Goal: Task Accomplishment & Management: Manage account settings

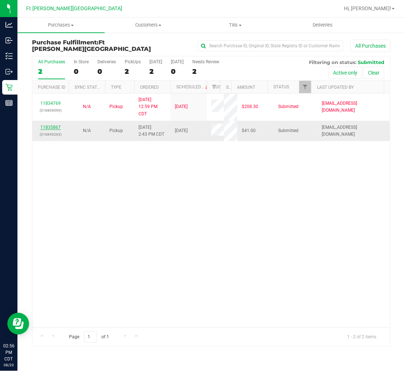
click at [52, 126] on link "11835867" at bounding box center [50, 127] width 20 height 5
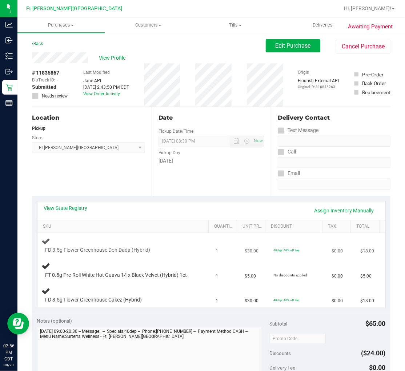
click at [177, 242] on div "FD 3.5g Flower Greenhouse Don Dada (Hybrid)" at bounding box center [125, 245] width 166 height 17
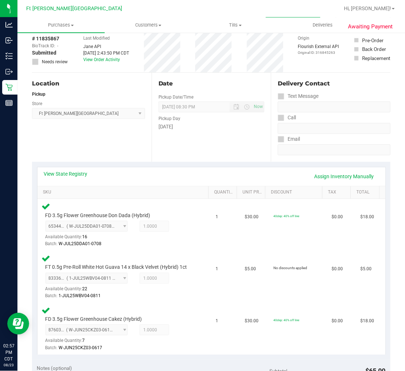
scroll to position [202, 0]
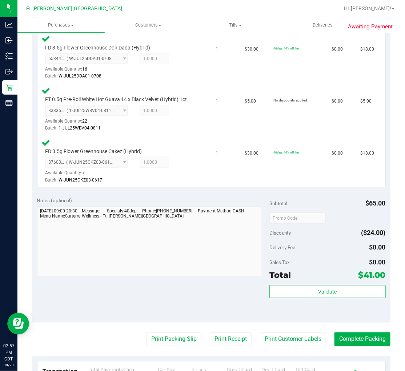
click at [339, 301] on div "Validate" at bounding box center [328, 301] width 116 height 33
click at [335, 289] on button "Validate" at bounding box center [328, 291] width 116 height 13
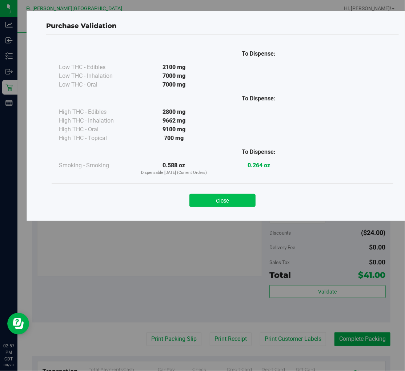
click at [233, 199] on button "Close" at bounding box center [223, 200] width 66 height 13
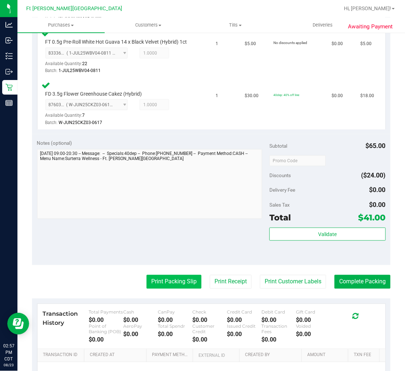
scroll to position [283, 0]
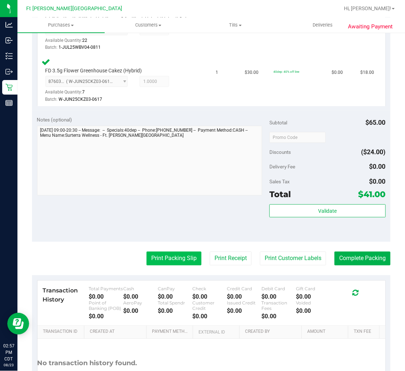
click at [170, 260] on button "Print Packing Slip" at bounding box center [174, 259] width 55 height 14
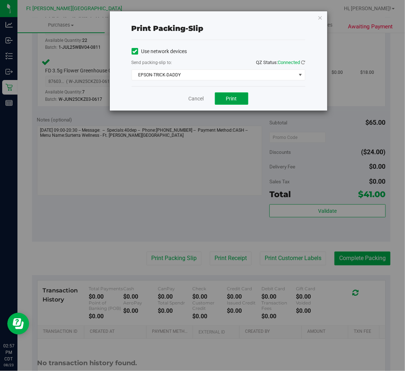
click at [235, 99] on span "Print" at bounding box center [231, 99] width 11 height 6
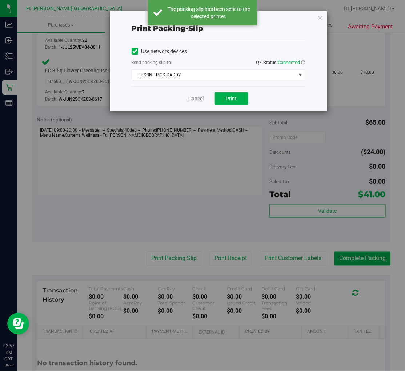
click at [198, 97] on link "Cancel" at bounding box center [196, 99] width 15 height 8
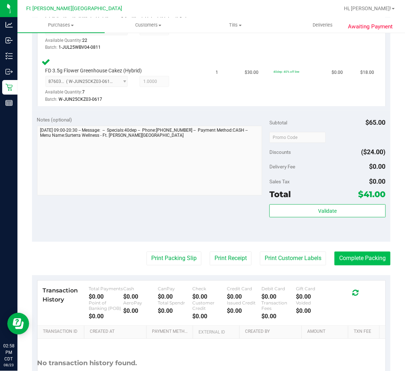
click at [371, 257] on button "Complete Packing" at bounding box center [363, 259] width 56 height 14
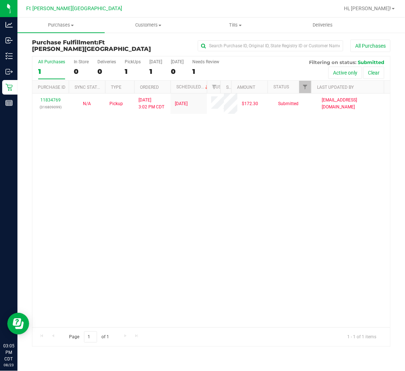
click at [85, 171] on div "11834769 (316809099) N/A Pickup 8/23/2025 3:02 PM CDT 8/23/2025 $172.30 Submitt…" at bounding box center [211, 211] width 358 height 234
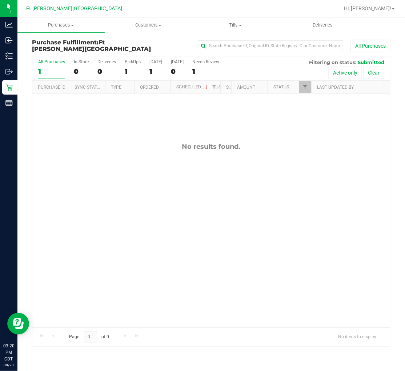
click at [55, 70] on div "1" at bounding box center [51, 71] width 27 height 8
click at [0, 0] on input "All Purchases 1" at bounding box center [0, 0] width 0 height 0
click at [238, 22] on span "Tills" at bounding box center [235, 25] width 87 height 7
click at [222, 41] on span "Manage tills" at bounding box center [216, 44] width 49 height 6
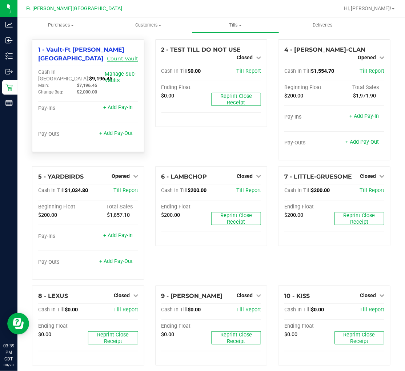
click at [118, 55] on link "Count Vault" at bounding box center [122, 58] width 31 height 7
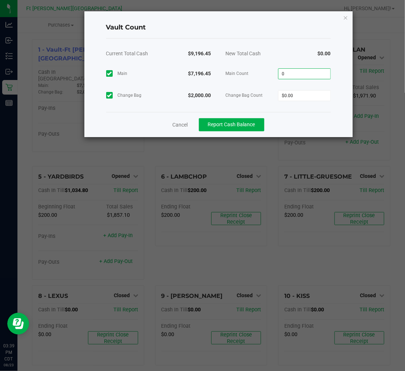
click at [296, 74] on input "0" at bounding box center [305, 74] width 52 height 10
type input "$7,196.45"
type input "$2,000.00"
click at [253, 70] on span "Main Count" at bounding box center [252, 73] width 53 height 7
click at [253, 122] on span "Report Cash Balance" at bounding box center [231, 125] width 47 height 6
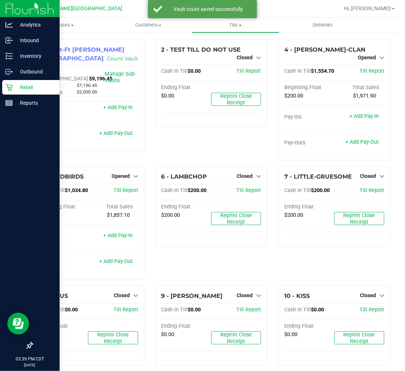
click at [27, 85] on p "Retail" at bounding box center [35, 87] width 44 height 9
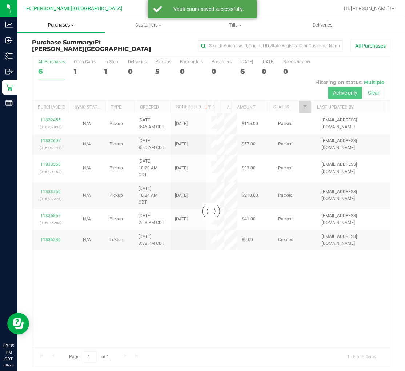
click at [65, 23] on span "Purchases" at bounding box center [60, 25] width 87 height 7
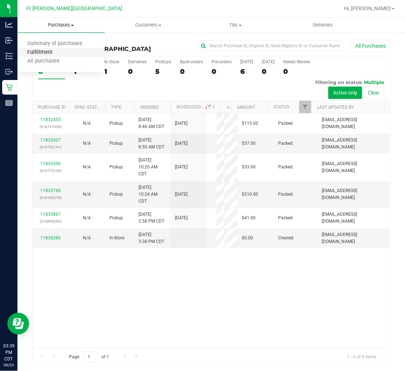
click at [52, 53] on span "Fulfillment" at bounding box center [39, 52] width 45 height 6
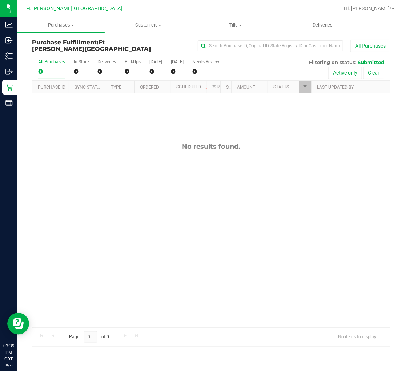
click at [79, 199] on div "No results found." at bounding box center [211, 235] width 358 height 283
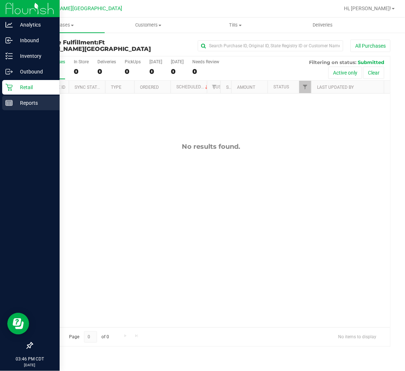
click at [21, 103] on p "Reports" at bounding box center [35, 103] width 44 height 9
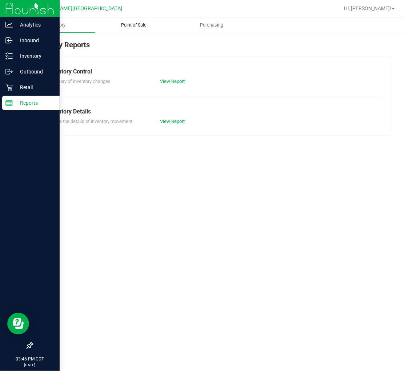
click at [133, 28] on uib-tab-heading "Point of Sale" at bounding box center [134, 25] width 77 height 15
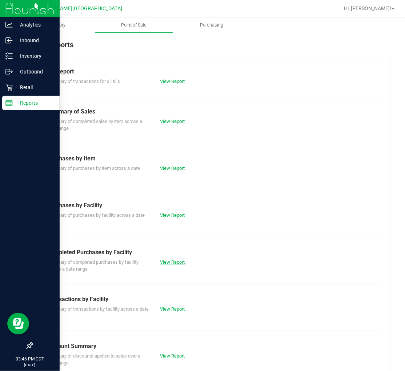
click at [170, 263] on link "View Report" at bounding box center [172, 261] width 25 height 5
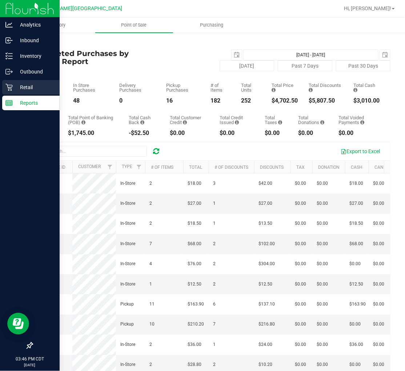
click at [25, 88] on p "Retail" at bounding box center [35, 87] width 44 height 9
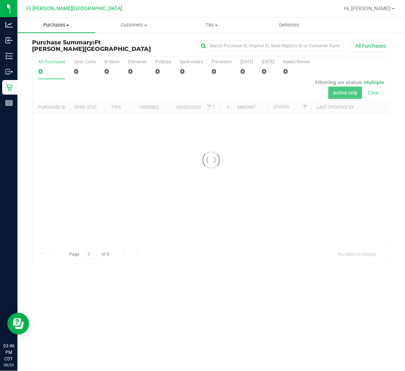
click at [64, 28] on span "Purchases" at bounding box center [56, 25] width 78 height 7
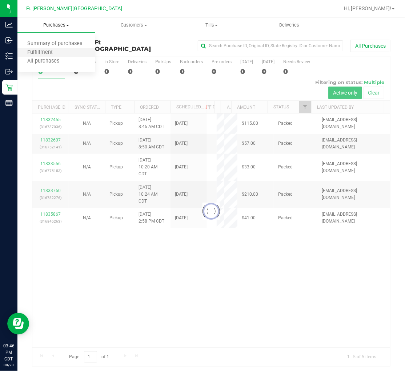
click at [63, 52] on li "Fulfillment" at bounding box center [56, 52] width 78 height 9
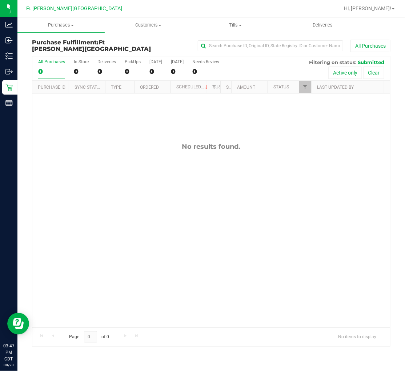
click at [132, 154] on div "No results found." at bounding box center [211, 235] width 358 height 283
click at [133, 140] on div "No results found." at bounding box center [211, 235] width 358 height 283
click at [106, 182] on div "No results found." at bounding box center [211, 235] width 358 height 283
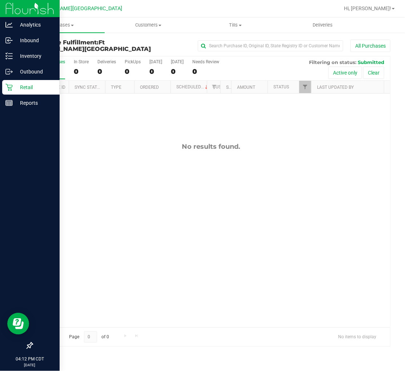
click at [37, 84] on p "Retail" at bounding box center [35, 87] width 44 height 9
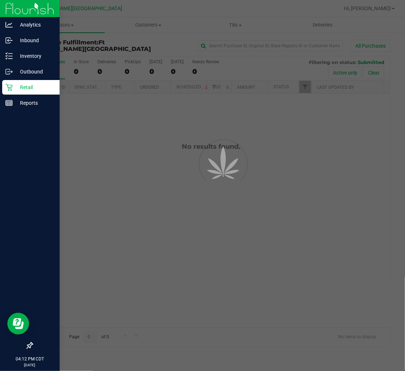
click at [37, 84] on p "Retail" at bounding box center [35, 87] width 44 height 9
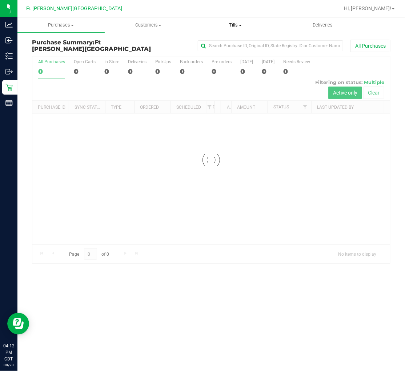
click at [234, 24] on span "Tills" at bounding box center [235, 25] width 87 height 7
click at [216, 42] on span "Manage tills" at bounding box center [216, 44] width 49 height 6
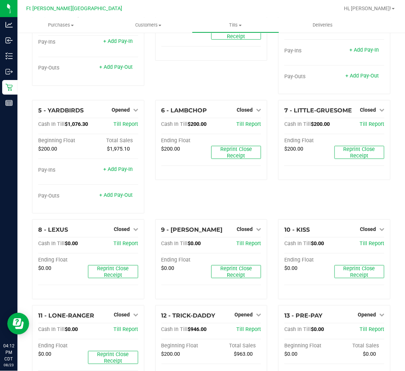
scroll to position [81, 0]
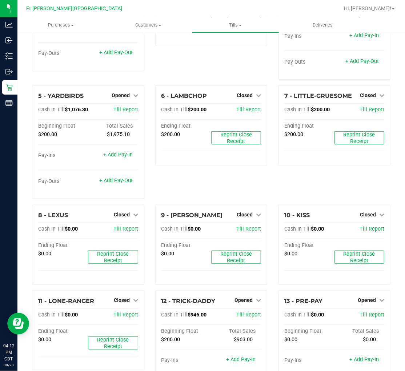
click at [231, 183] on div "6 - LAMBCHOP Closed Open Till Cash In Till $200.00 Till Report Ending Float $20…" at bounding box center [211, 145] width 123 height 119
click at [9, 102] on line at bounding box center [9, 102] width 7 height 0
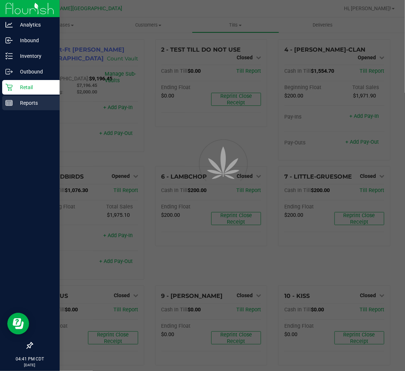
click at [18, 107] on p "Reports" at bounding box center [35, 103] width 44 height 9
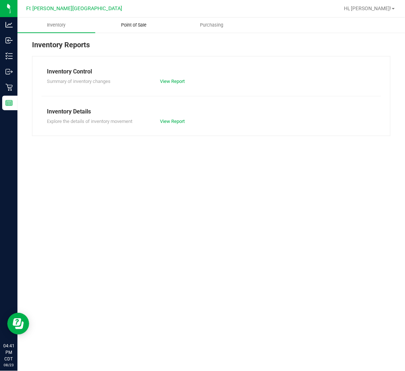
click at [139, 24] on span "Point of Sale" at bounding box center [134, 25] width 45 height 7
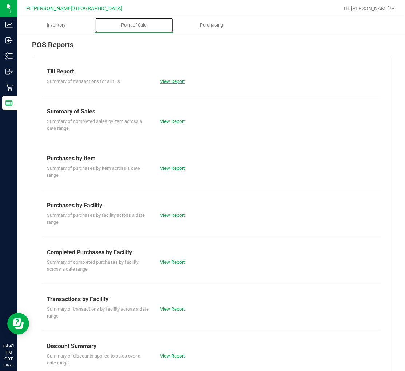
click at [173, 82] on link "View Report" at bounding box center [172, 81] width 25 height 5
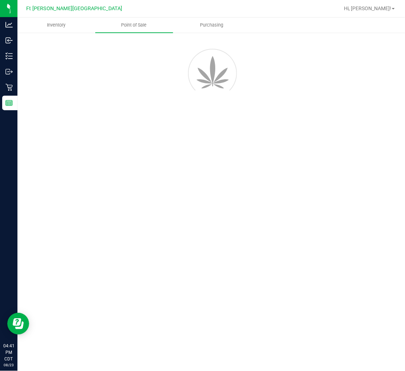
click at [176, 87] on div at bounding box center [212, 71] width 370 height 65
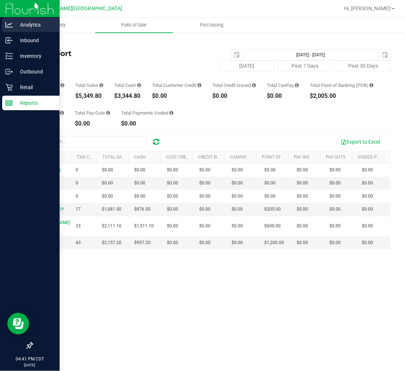
click at [48, 23] on p "Analytics" at bounding box center [35, 24] width 44 height 9
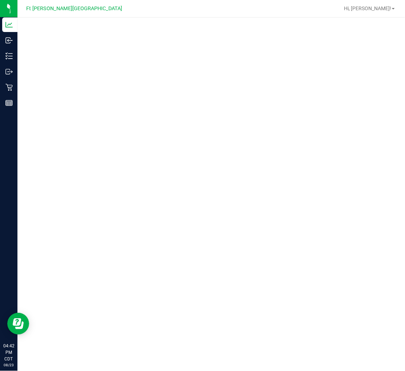
click at [324, 361] on div at bounding box center [211, 191] width 388 height 349
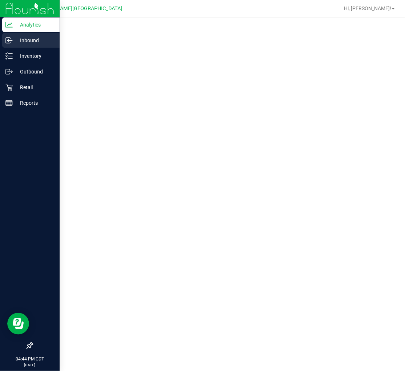
click at [8, 38] on icon at bounding box center [8, 40] width 7 height 7
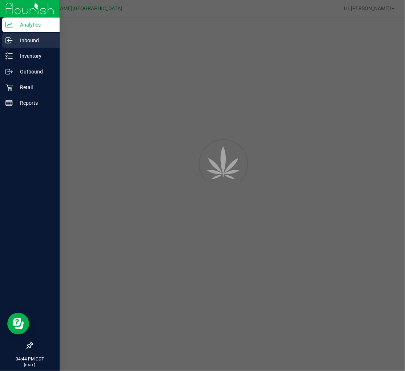
click at [21, 63] on div "Inventory" at bounding box center [30, 56] width 57 height 15
click at [21, 63] on link "Inventory" at bounding box center [30, 57] width 60 height 16
click at [24, 59] on p "Inventory" at bounding box center [35, 56] width 44 height 9
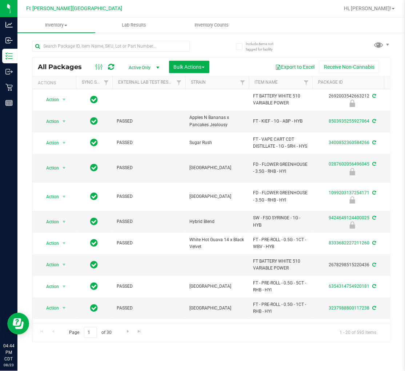
click at [65, 60] on div "All Packages Active Only Active Only Lab Samples Locked All External Internal B…" at bounding box center [211, 67] width 358 height 18
click at [67, 59] on div "All Packages Active Only Active Only Lab Samples Locked All External Internal B…" at bounding box center [211, 67] width 358 height 18
click at [64, 46] on input "text" at bounding box center [111, 46] width 158 height 11
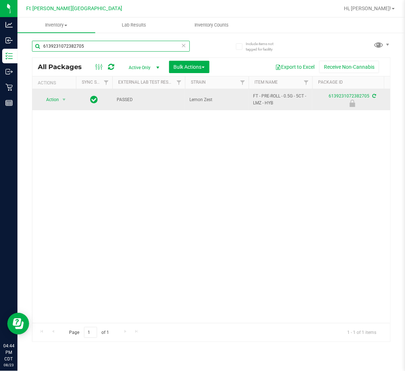
type input "6139231072382705"
click at [47, 96] on span "Action" at bounding box center [50, 100] width 20 height 10
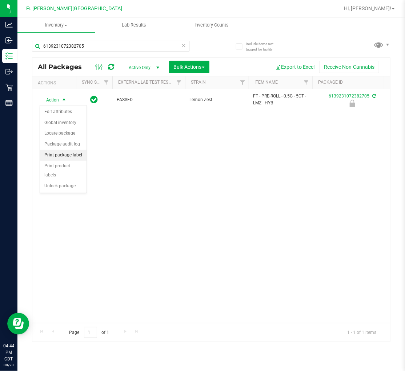
click at [66, 153] on li "Print package label" at bounding box center [63, 155] width 47 height 11
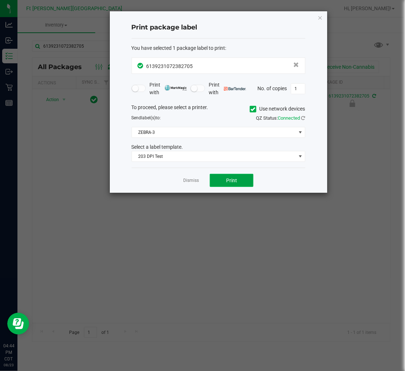
click at [222, 183] on button "Print" at bounding box center [232, 180] width 44 height 13
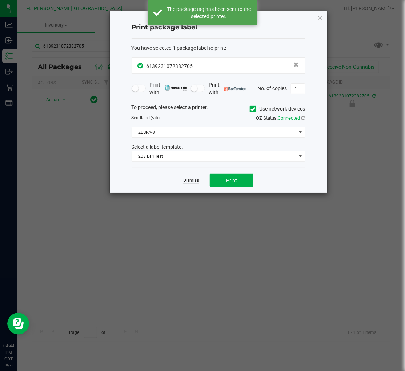
click at [193, 180] on link "Dismiss" at bounding box center [191, 181] width 16 height 6
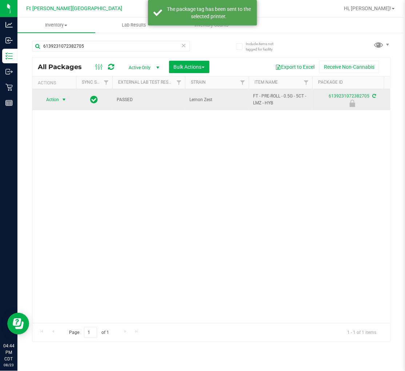
click at [63, 101] on span "select" at bounding box center [64, 100] width 6 height 6
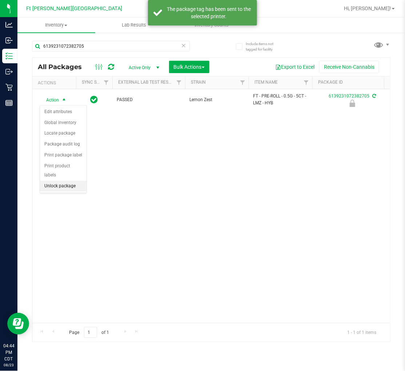
click at [67, 191] on li "Unlock package" at bounding box center [63, 186] width 47 height 11
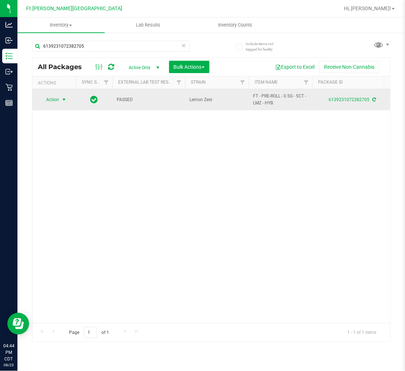
click at [53, 100] on span "Action" at bounding box center [50, 100] width 20 height 10
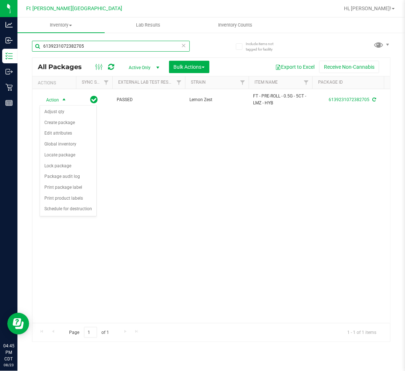
click at [177, 44] on input "6139231072382705" at bounding box center [111, 46] width 158 height 11
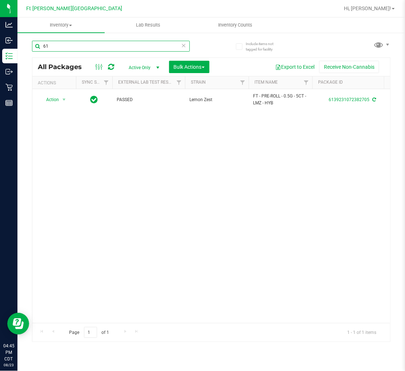
type input "6"
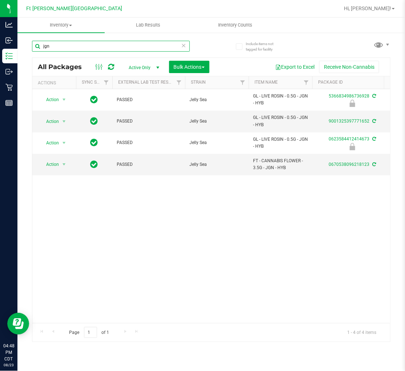
type input "jgn"
click at [183, 45] on icon at bounding box center [184, 45] width 5 height 9
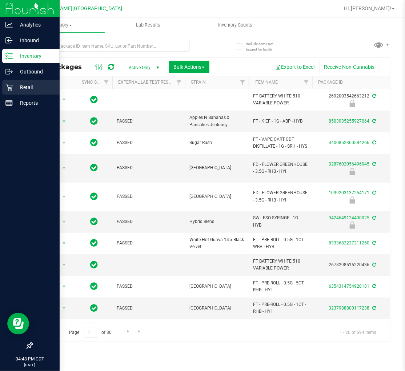
click at [9, 90] on icon at bounding box center [8, 87] width 7 height 7
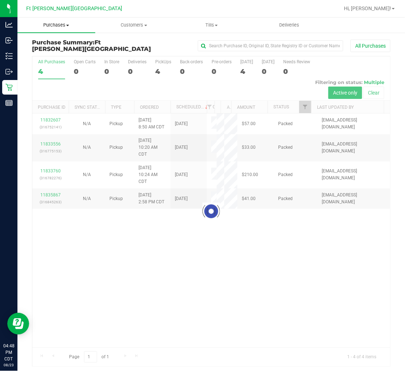
click at [62, 25] on span "Purchases" at bounding box center [56, 25] width 78 height 7
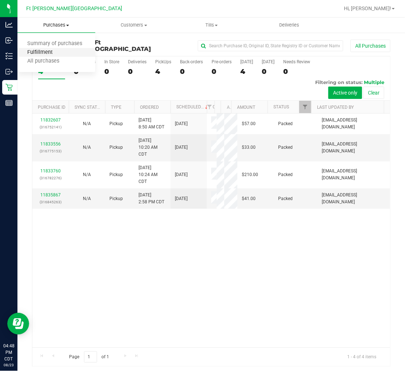
click at [50, 51] on span "Fulfillment" at bounding box center [39, 52] width 45 height 6
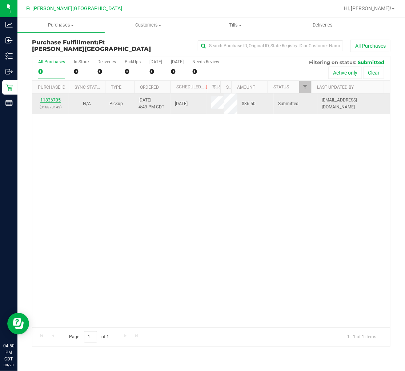
click at [56, 100] on link "11836705" at bounding box center [50, 100] width 20 height 5
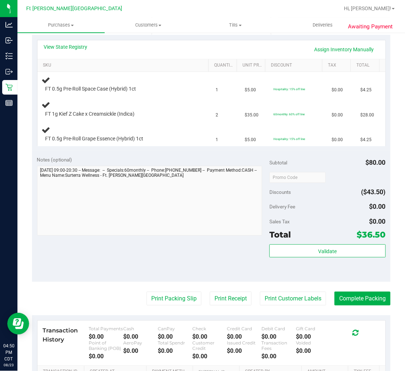
scroll to position [162, 0]
click at [164, 304] on button "Print Packing Slip" at bounding box center [174, 298] width 55 height 14
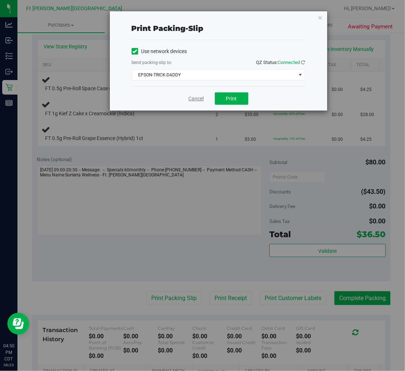
click at [193, 98] on link "Cancel" at bounding box center [196, 99] width 15 height 8
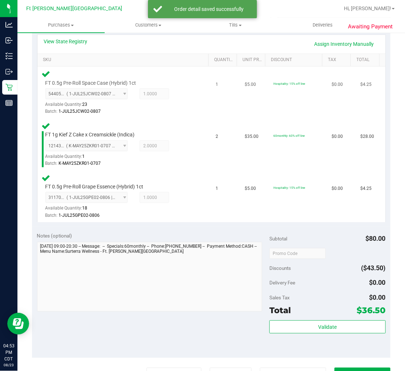
scroll to position [283, 0]
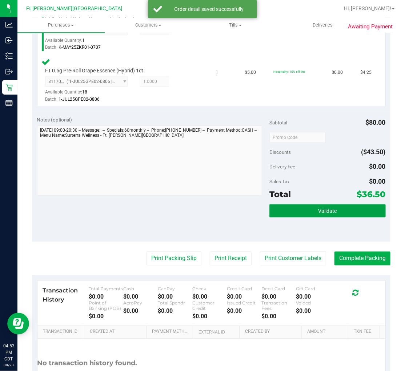
click at [278, 210] on button "Validate" at bounding box center [328, 210] width 116 height 13
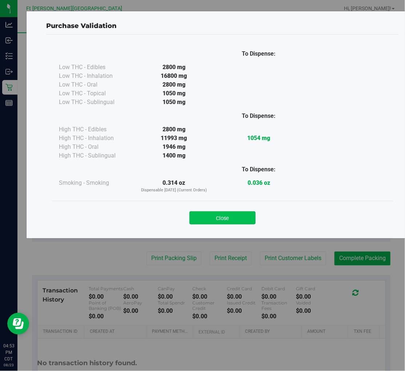
click at [228, 213] on button "Close" at bounding box center [223, 217] width 66 height 13
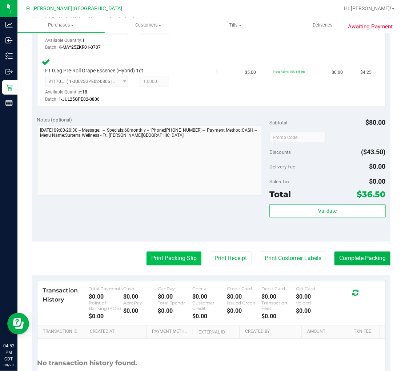
click at [175, 255] on button "Print Packing Slip" at bounding box center [174, 259] width 55 height 14
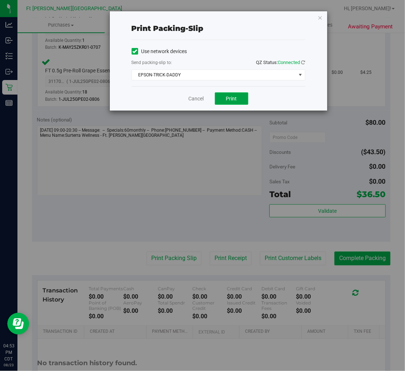
click at [224, 99] on button "Print" at bounding box center [231, 98] width 33 height 12
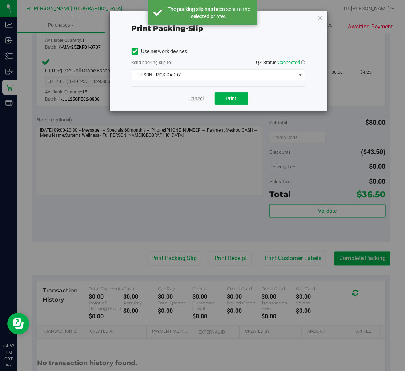
click at [200, 96] on link "Cancel" at bounding box center [196, 99] width 15 height 8
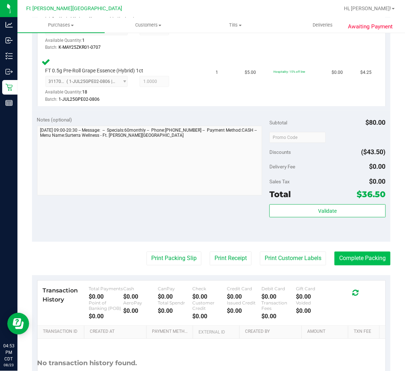
click at [367, 258] on button "Complete Packing" at bounding box center [363, 259] width 56 height 14
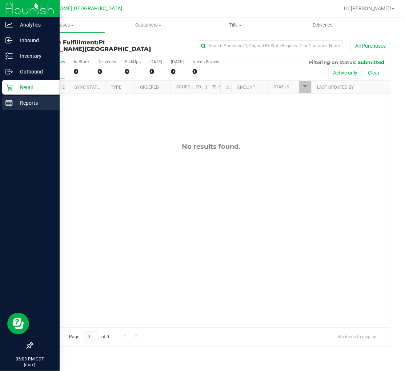
click at [5, 99] on icon at bounding box center [8, 102] width 7 height 7
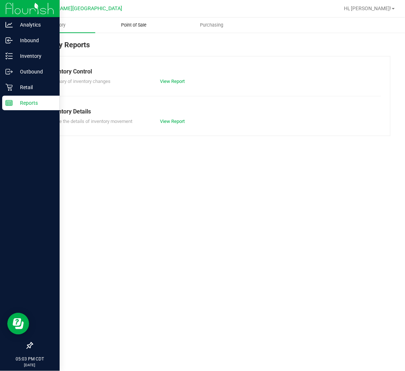
click at [135, 25] on span "Point of Sale" at bounding box center [134, 25] width 45 height 7
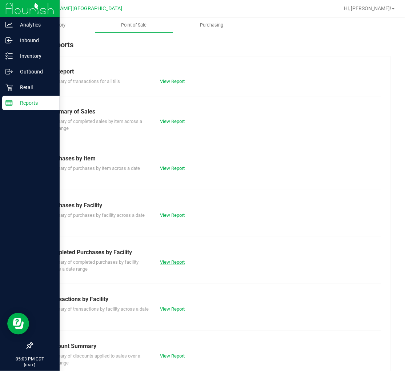
click at [166, 261] on link "View Report" at bounding box center [172, 261] width 25 height 5
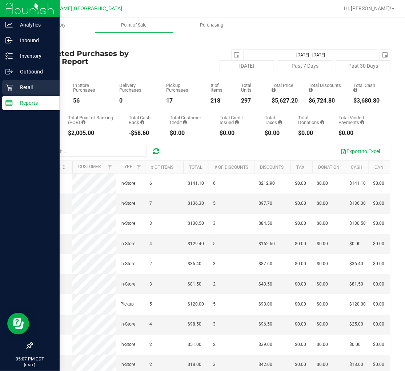
click at [19, 88] on p "Retail" at bounding box center [35, 87] width 44 height 9
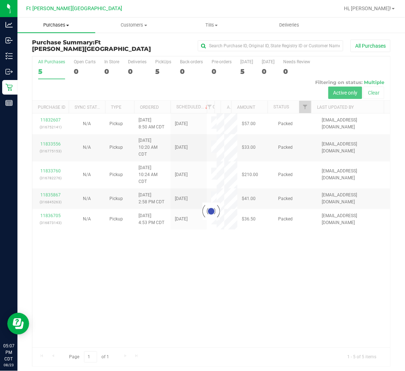
click at [61, 24] on span "Purchases" at bounding box center [56, 25] width 78 height 7
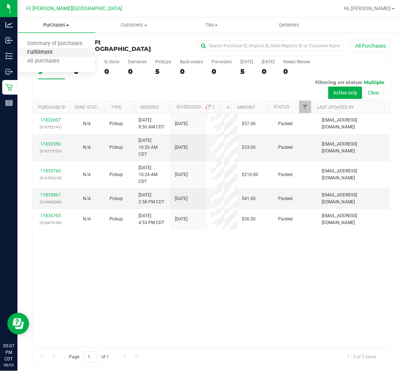
click at [55, 52] on span "Fulfillment" at bounding box center [39, 52] width 45 height 6
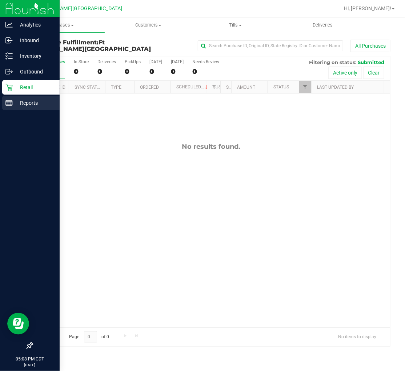
click at [31, 109] on div "Reports" at bounding box center [30, 103] width 57 height 15
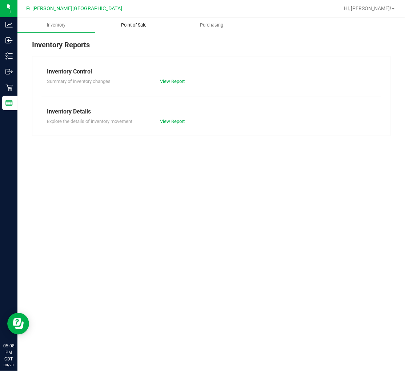
click at [139, 24] on span "Point of Sale" at bounding box center [134, 25] width 45 height 7
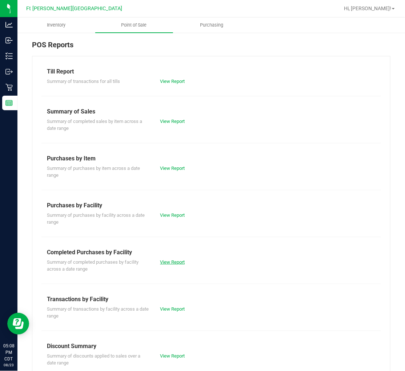
click at [170, 259] on link "View Report" at bounding box center [172, 261] width 25 height 5
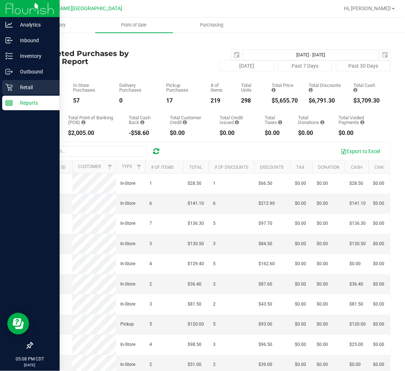
click at [27, 84] on p "Retail" at bounding box center [35, 87] width 44 height 9
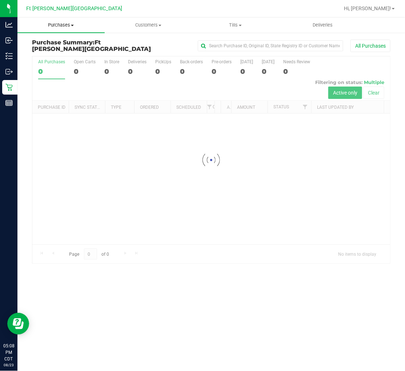
click at [74, 26] on span at bounding box center [72, 25] width 3 height 1
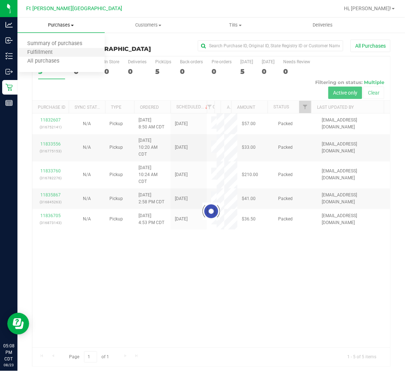
click at [66, 55] on li "Fulfillment" at bounding box center [60, 52] width 87 height 9
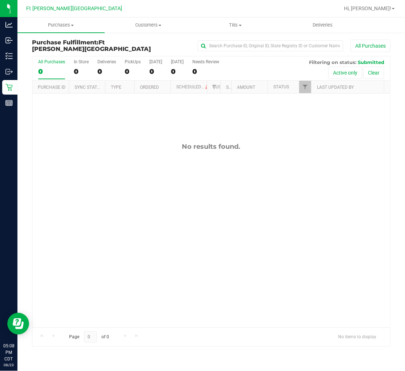
click at [110, 188] on div "No results found." at bounding box center [211, 235] width 358 height 283
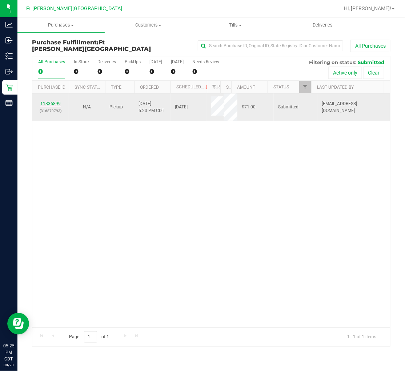
click at [46, 104] on link "11836899" at bounding box center [50, 103] width 20 height 5
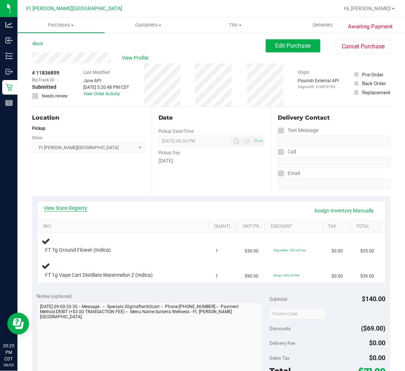
click at [75, 209] on link "View State Registry" at bounding box center [66, 207] width 44 height 7
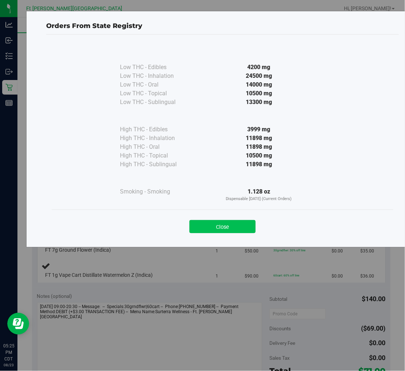
click at [220, 226] on button "Close" at bounding box center [223, 226] width 66 height 13
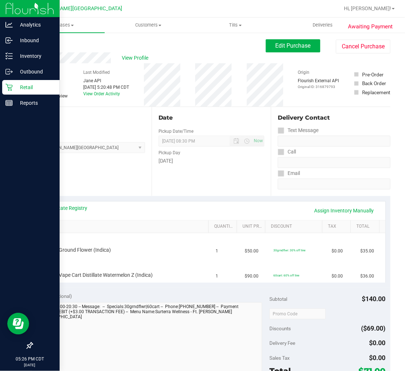
click at [24, 88] on p "Retail" at bounding box center [35, 87] width 44 height 9
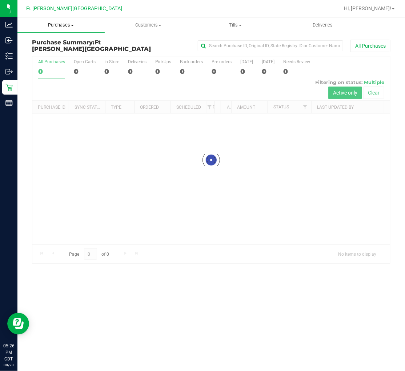
click at [66, 25] on span "Purchases" at bounding box center [60, 25] width 87 height 7
click at [55, 56] on li "Fulfillment" at bounding box center [60, 52] width 87 height 9
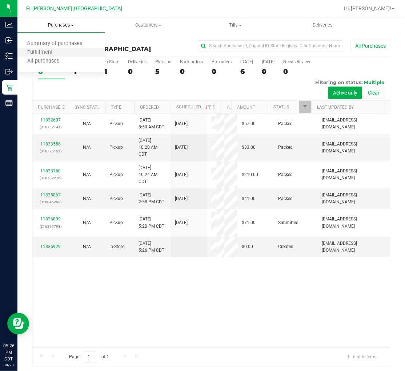
click at [68, 49] on li "Fulfillment" at bounding box center [60, 52] width 87 height 9
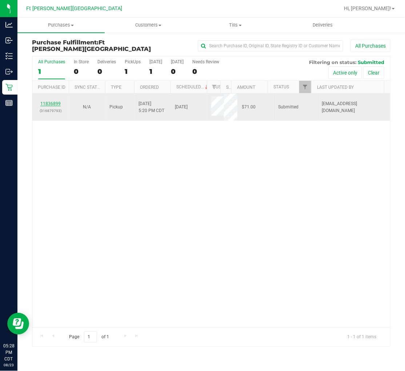
click at [59, 103] on div "11836899 (316879793)" at bounding box center [51, 107] width 28 height 14
click at [57, 102] on link "11836899" at bounding box center [50, 103] width 20 height 5
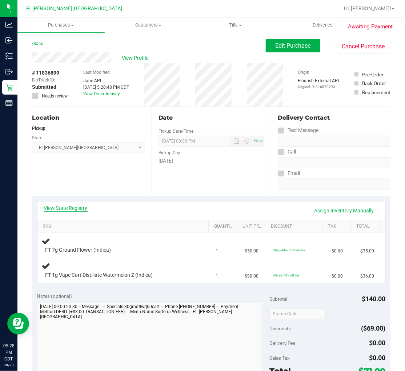
click at [76, 209] on link "View State Registry" at bounding box center [66, 207] width 44 height 7
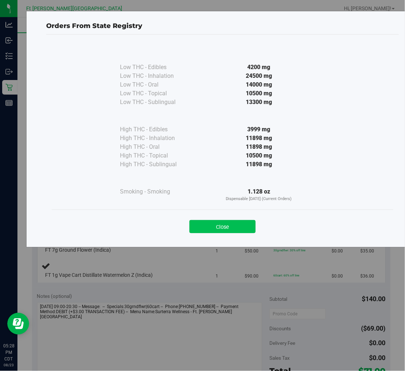
click at [222, 226] on button "Close" at bounding box center [223, 226] width 66 height 13
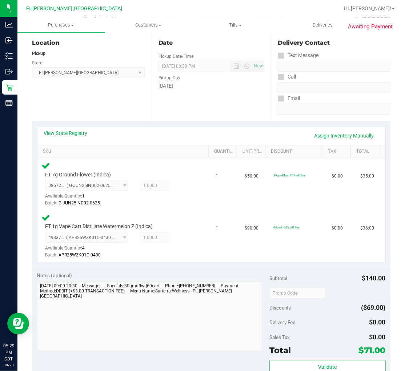
scroll to position [162, 0]
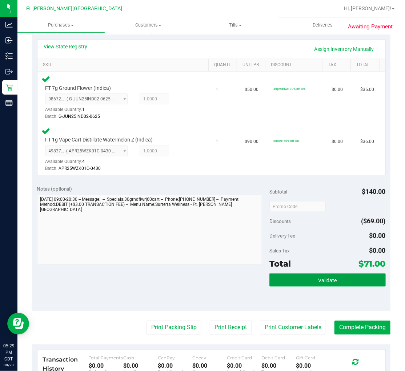
click at [321, 280] on span "Validate" at bounding box center [327, 281] width 19 height 6
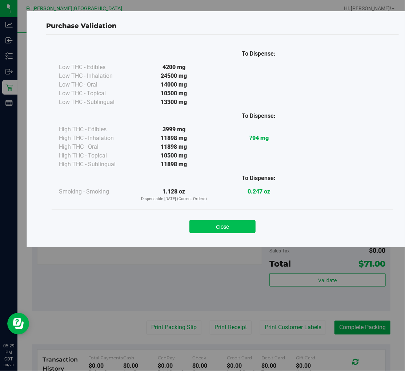
click at [227, 225] on button "Close" at bounding box center [223, 226] width 66 height 13
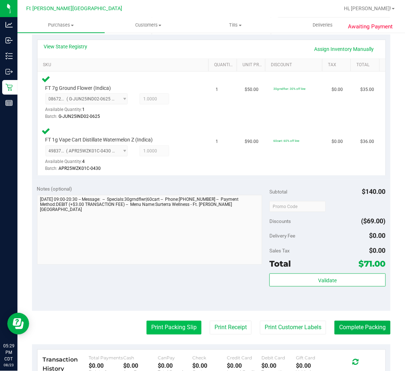
click at [172, 330] on button "Print Packing Slip" at bounding box center [174, 328] width 55 height 14
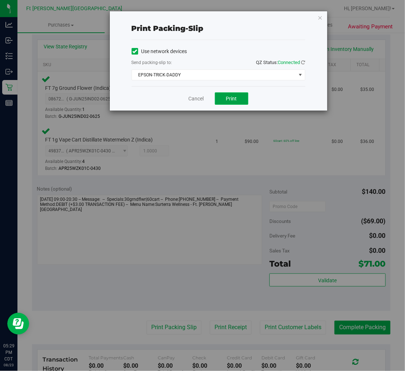
click at [228, 102] on button "Print" at bounding box center [231, 98] width 33 height 12
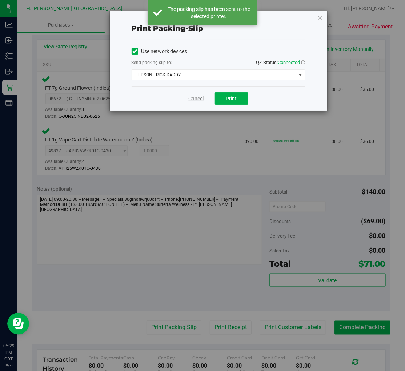
click at [195, 99] on link "Cancel" at bounding box center [196, 99] width 15 height 8
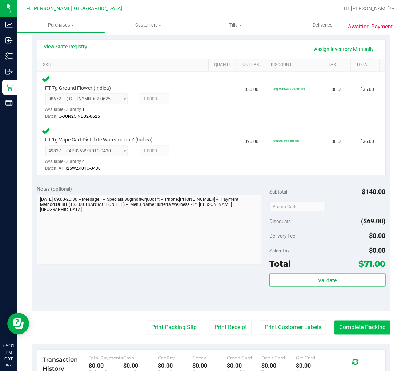
click at [366, 326] on button "Complete Packing" at bounding box center [363, 328] width 56 height 14
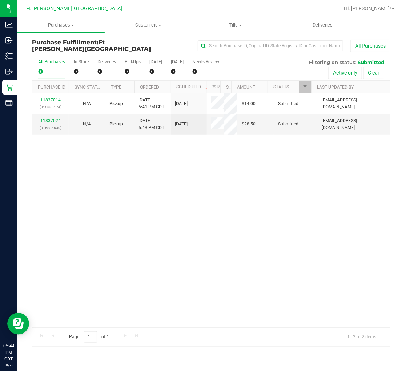
click at [56, 68] on div "0" at bounding box center [51, 71] width 27 height 8
click at [0, 0] on input "All Purchases 0" at bounding box center [0, 0] width 0 height 0
click at [57, 65] on label "All Purchases 2" at bounding box center [51, 69] width 27 height 20
click at [0, 0] on input "All Purchases 2" at bounding box center [0, 0] width 0 height 0
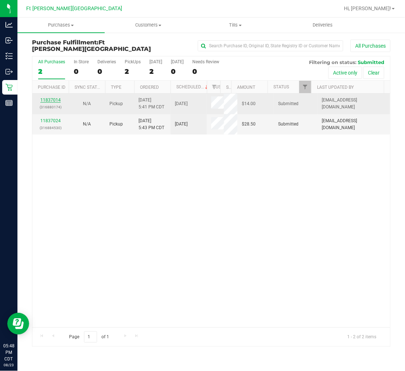
click at [49, 98] on link "11837014" at bounding box center [50, 100] width 20 height 5
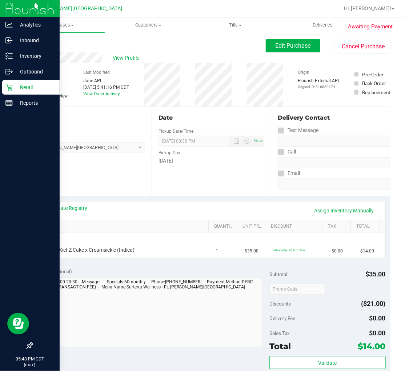
click at [15, 85] on p "Retail" at bounding box center [35, 87] width 44 height 9
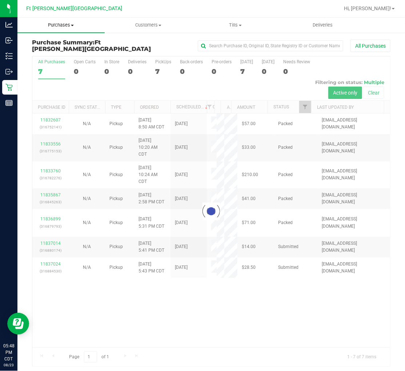
click at [59, 28] on span "Purchases" at bounding box center [60, 25] width 87 height 7
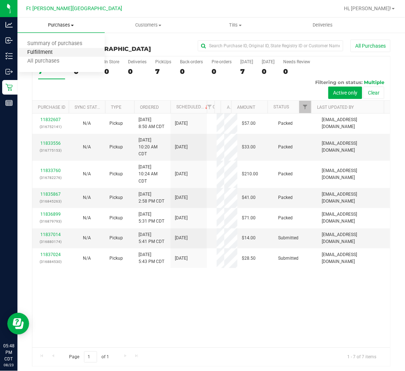
click at [50, 52] on span "Fulfillment" at bounding box center [39, 52] width 45 height 6
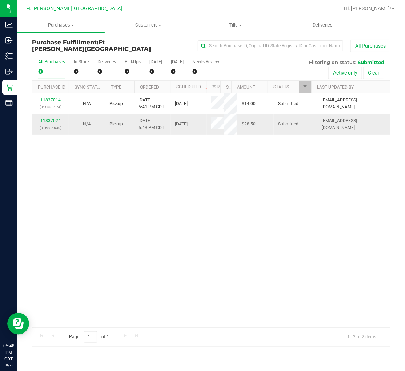
click at [49, 119] on link "11837024" at bounding box center [50, 120] width 20 height 5
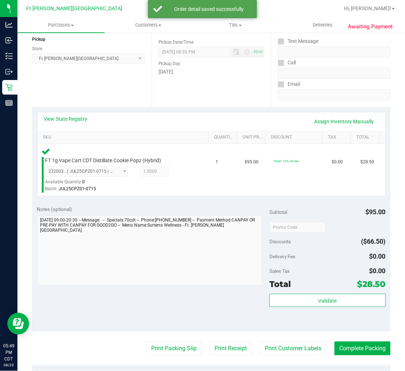
scroll to position [162, 0]
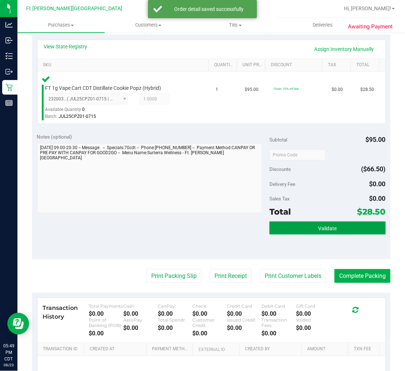
click at [302, 226] on button "Validate" at bounding box center [328, 228] width 116 height 13
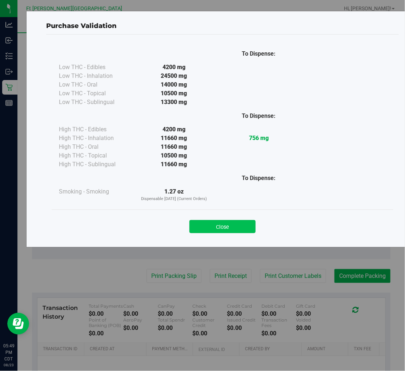
click at [232, 226] on button "Close" at bounding box center [223, 226] width 66 height 13
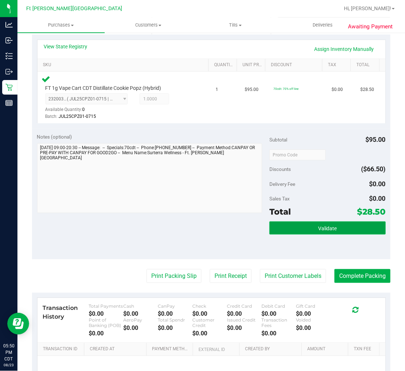
click at [301, 222] on button "Validate" at bounding box center [328, 228] width 116 height 13
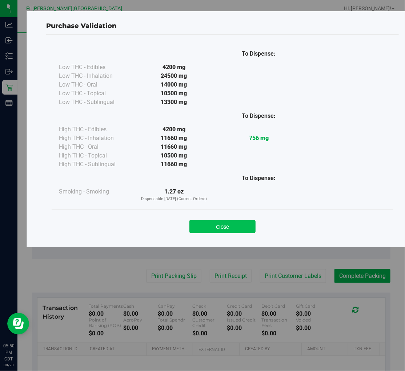
click at [228, 223] on button "Close" at bounding box center [223, 226] width 66 height 13
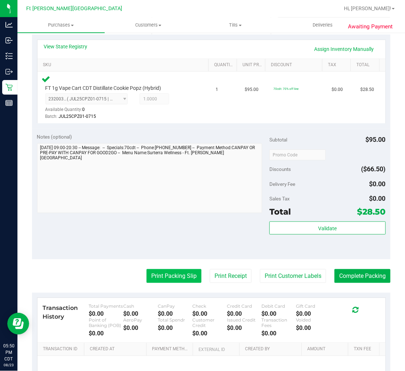
click at [174, 272] on button "Print Packing Slip" at bounding box center [174, 276] width 55 height 14
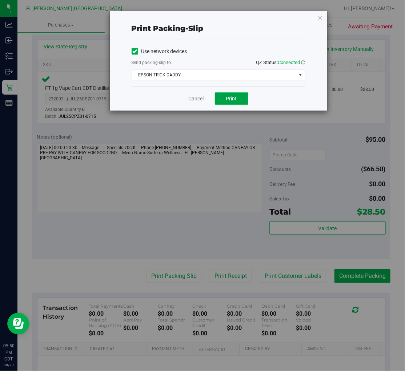
click at [231, 99] on span "Print" at bounding box center [231, 99] width 11 height 6
click at [186, 98] on div "Cancel Print" at bounding box center [219, 98] width 174 height 24
click at [191, 98] on link "Cancel" at bounding box center [196, 99] width 15 height 8
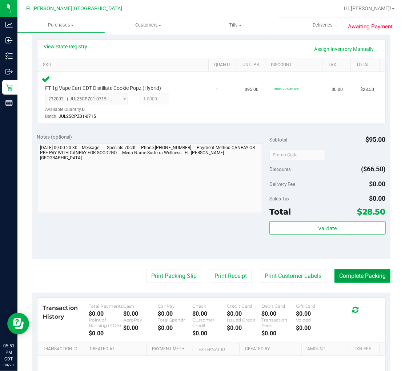
click at [364, 275] on button "Complete Packing" at bounding box center [363, 276] width 56 height 14
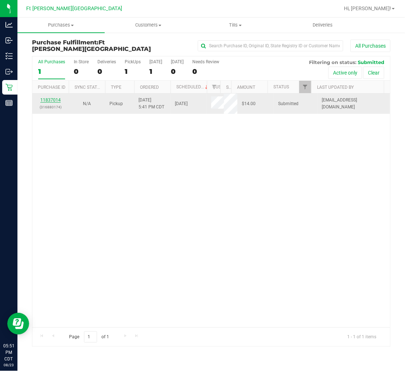
click at [50, 100] on link "11837014" at bounding box center [50, 100] width 20 height 5
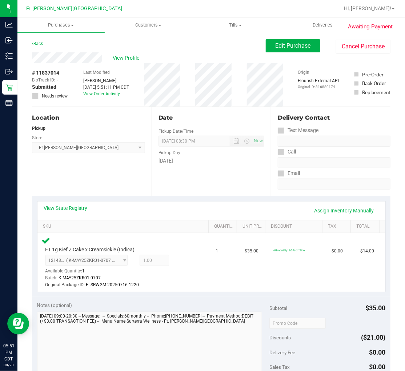
scroll to position [162, 0]
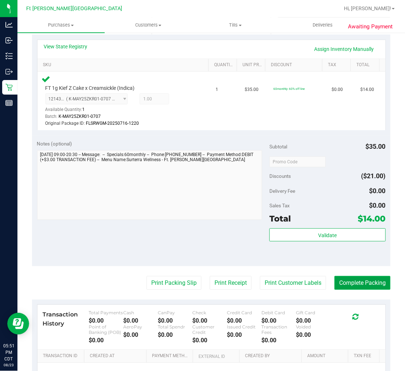
click at [351, 283] on button "Complete Packing" at bounding box center [363, 283] width 56 height 14
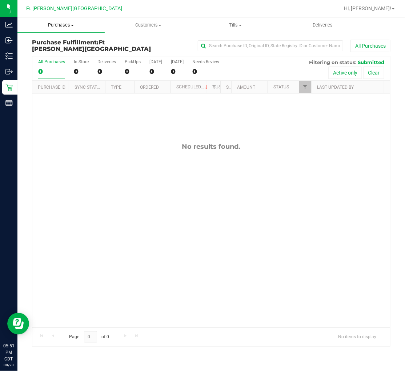
click at [59, 22] on uib-tab-heading "Purchases Summary of purchases Fulfillment All purchases" at bounding box center [60, 24] width 87 height 15
click at [45, 53] on span "Fulfillment" at bounding box center [39, 52] width 45 height 6
click at [89, 163] on div "No results found." at bounding box center [211, 235] width 358 height 283
click at [51, 25] on span "Purchases" at bounding box center [60, 25] width 87 height 7
click at [46, 42] on span "Summary of purchases" at bounding box center [54, 44] width 75 height 6
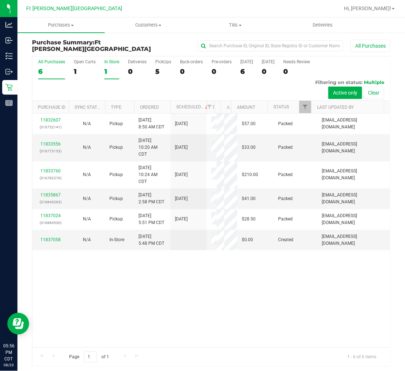
click at [105, 71] on div "1" at bounding box center [111, 71] width 15 height 8
click at [0, 0] on input "In Store 1" at bounding box center [0, 0] width 0 height 0
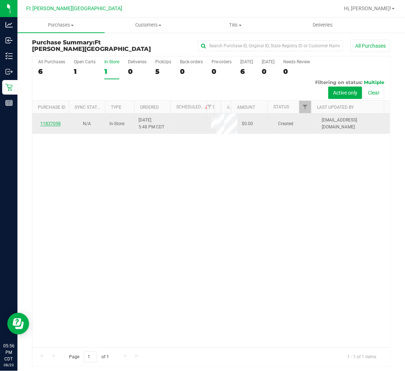
click at [57, 122] on link "11837058" at bounding box center [50, 123] width 20 height 5
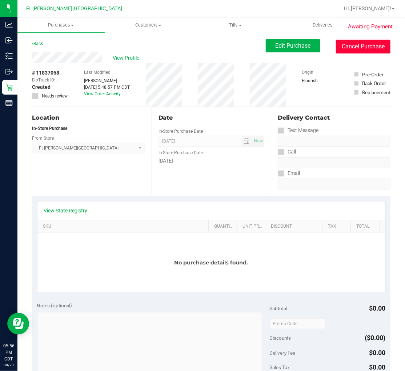
click at [344, 46] on button "Cancel Purchase" at bounding box center [363, 47] width 55 height 14
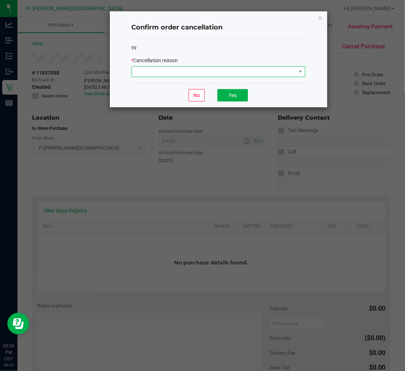
click at [201, 71] on span at bounding box center [214, 72] width 164 height 10
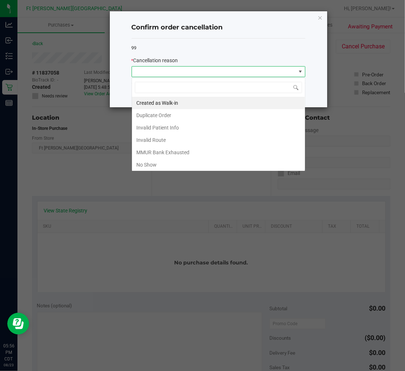
scroll to position [11, 174]
click at [150, 113] on li "Duplicate Order" at bounding box center [218, 115] width 173 height 12
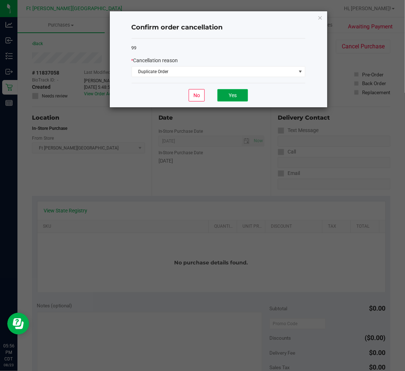
click at [231, 95] on button "Yes" at bounding box center [233, 95] width 31 height 12
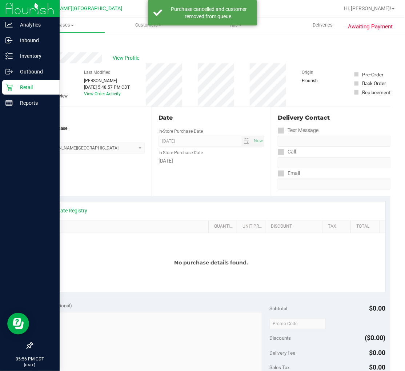
click at [13, 86] on p "Retail" at bounding box center [35, 87] width 44 height 9
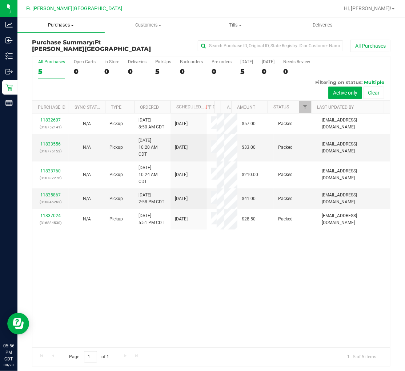
click at [63, 20] on uib-tab-heading "Purchases Summary of purchases Fulfillment All purchases" at bounding box center [60, 24] width 87 height 15
click at [57, 49] on span "Fulfillment" at bounding box center [39, 52] width 45 height 6
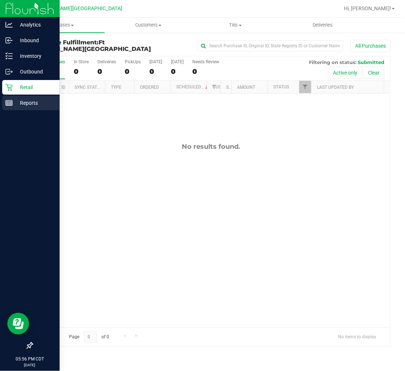
click at [19, 104] on p "Reports" at bounding box center [35, 103] width 44 height 9
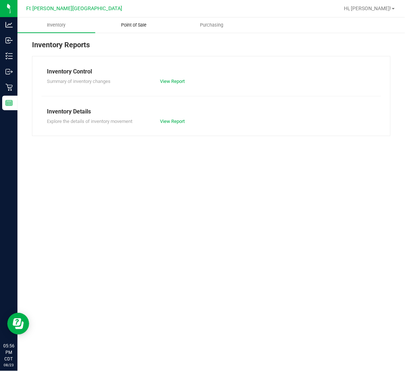
click at [125, 23] on span "Point of Sale" at bounding box center [134, 25] width 45 height 7
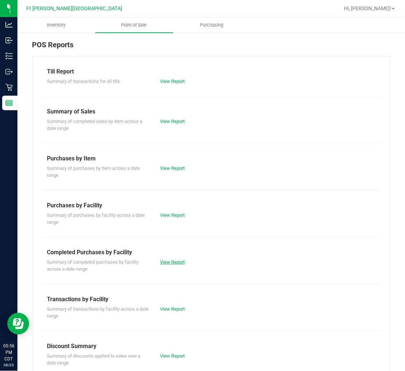
click at [176, 260] on link "View Report" at bounding box center [172, 261] width 25 height 5
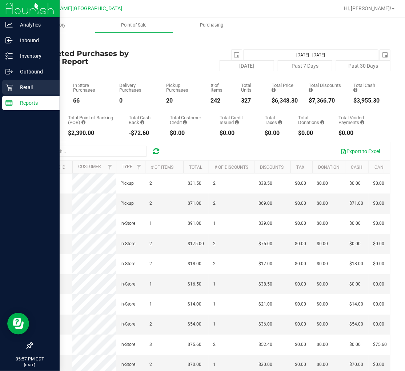
click at [23, 88] on p "Retail" at bounding box center [35, 87] width 44 height 9
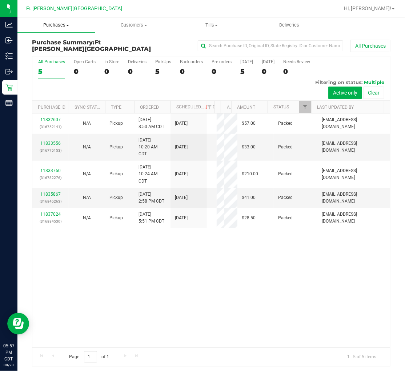
click at [64, 24] on span "Purchases" at bounding box center [56, 25] width 78 height 7
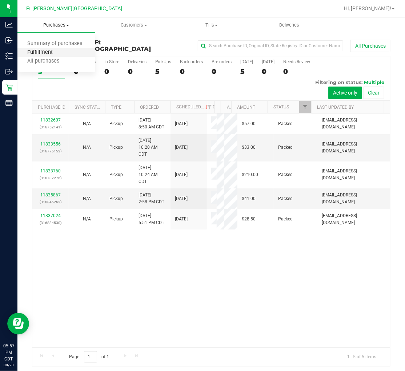
click at [52, 52] on span "Fulfillment" at bounding box center [39, 52] width 45 height 6
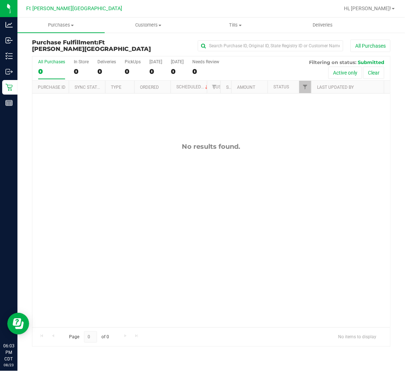
click at [124, 176] on div "No results found." at bounding box center [211, 235] width 358 height 283
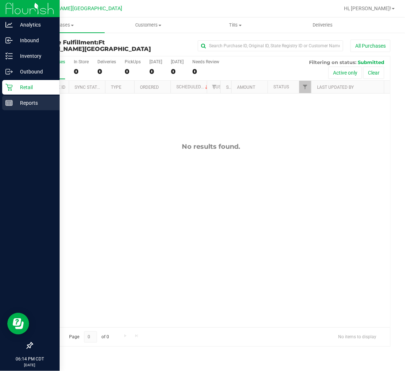
click at [20, 103] on p "Reports" at bounding box center [35, 103] width 44 height 9
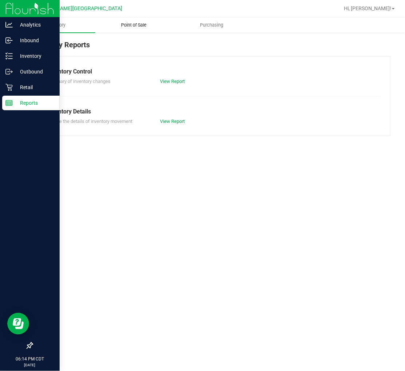
click at [140, 28] on span "Point of Sale" at bounding box center [134, 25] width 45 height 7
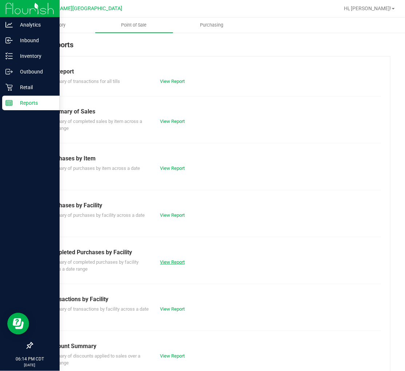
click at [170, 262] on link "View Report" at bounding box center [172, 261] width 25 height 5
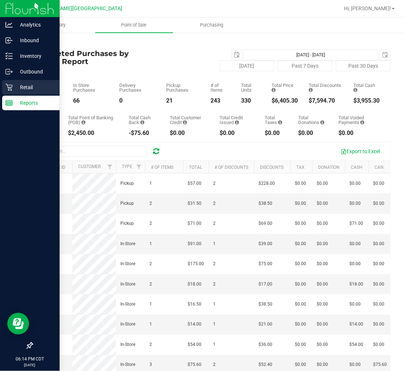
click at [13, 85] on p "Retail" at bounding box center [35, 87] width 44 height 9
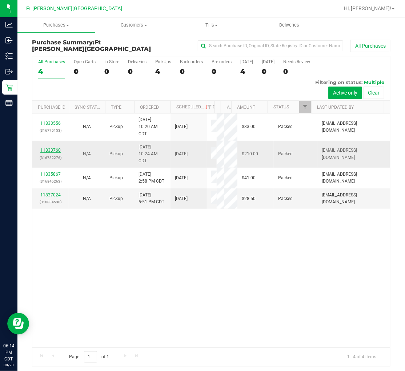
click at [57, 153] on link "11833760" at bounding box center [50, 150] width 20 height 5
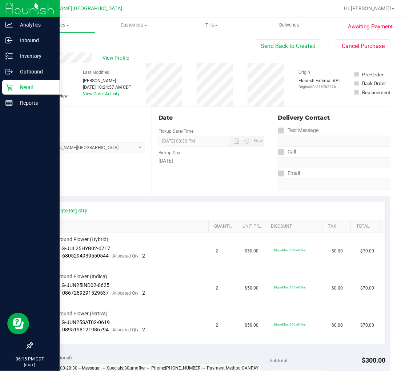
click at [17, 86] on p "Retail" at bounding box center [35, 87] width 44 height 9
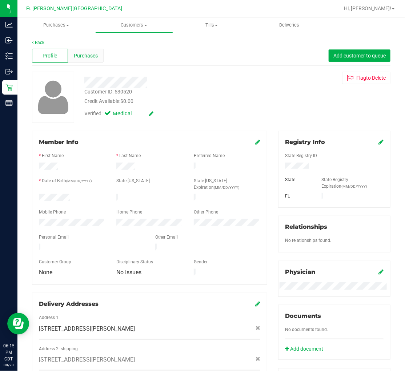
click at [98, 60] on div "Purchases" at bounding box center [86, 56] width 36 height 14
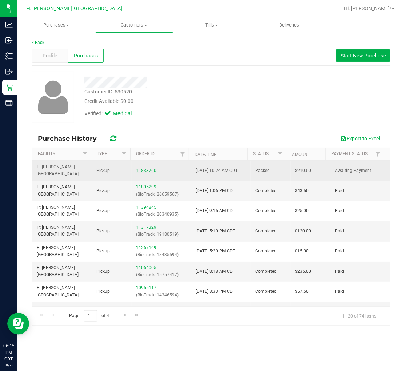
click at [147, 168] on link "11833760" at bounding box center [146, 170] width 20 height 5
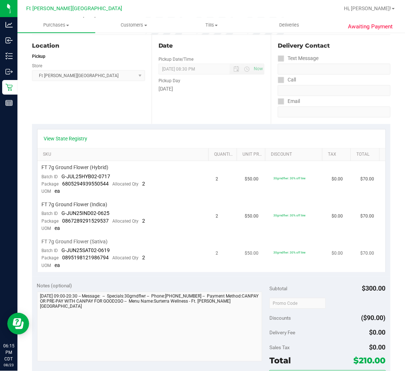
scroll to position [121, 0]
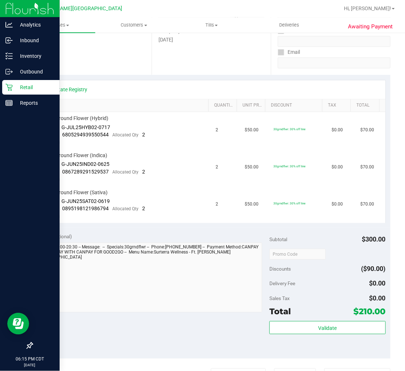
click at [16, 90] on p "Retail" at bounding box center [35, 87] width 44 height 9
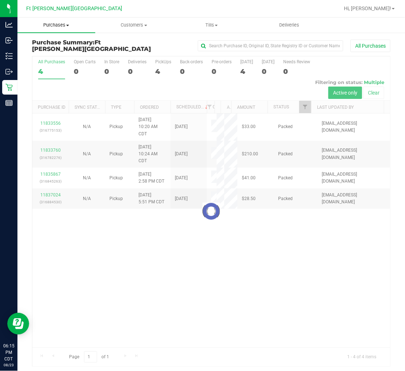
click at [64, 24] on span "Purchases" at bounding box center [56, 25] width 78 height 7
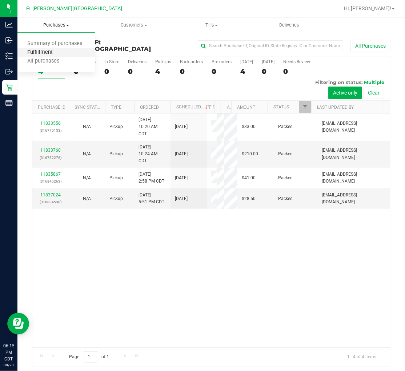
click at [53, 49] on span "Fulfillment" at bounding box center [39, 52] width 45 height 6
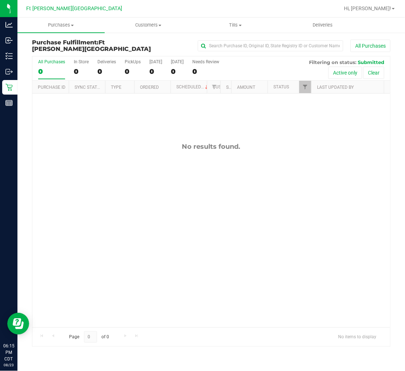
click at [146, 268] on div "No results found." at bounding box center [211, 235] width 358 height 283
click at [135, 213] on div "No results found." at bounding box center [211, 235] width 358 height 283
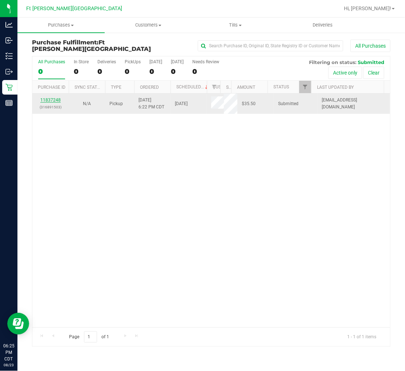
click at [55, 99] on link "11837248" at bounding box center [50, 100] width 20 height 5
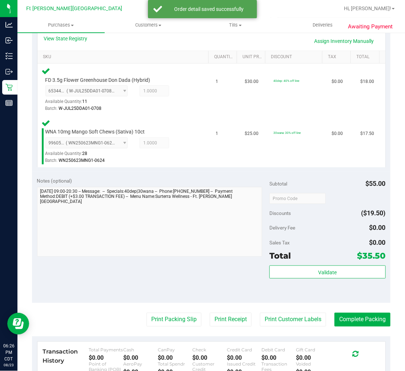
scroll to position [202, 0]
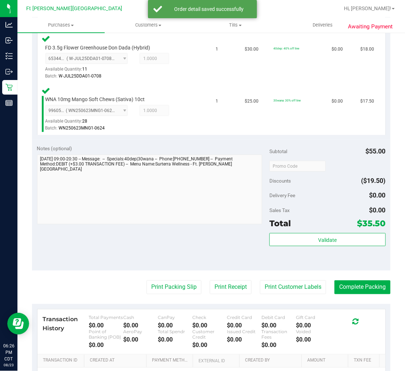
click at [319, 230] on div "Subtotal $55.00 Discounts ($19.50) Delivery Fee $0.00 Sales Tax $0.00 Total $35…" at bounding box center [328, 205] width 116 height 121
click at [323, 240] on span "Validate" at bounding box center [327, 240] width 19 height 6
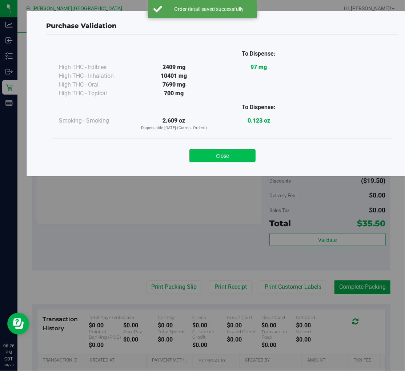
click at [218, 152] on button "Close" at bounding box center [223, 155] width 66 height 13
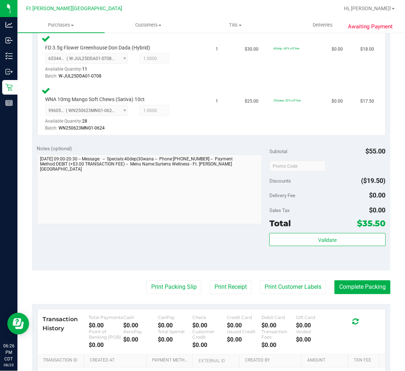
click at [176, 279] on purchase-details "Back Edit Purchase Cancel Purchase View Profile # 11837248 BioTrack ID: - Submi…" at bounding box center [211, 141] width 359 height 608
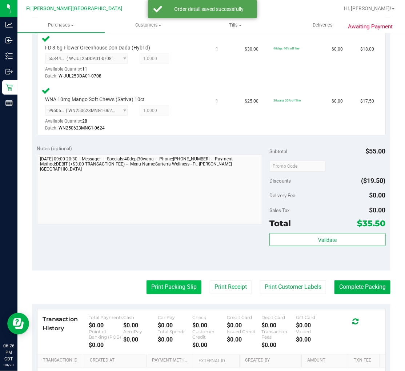
click at [178, 282] on button "Print Packing Slip" at bounding box center [174, 288] width 55 height 14
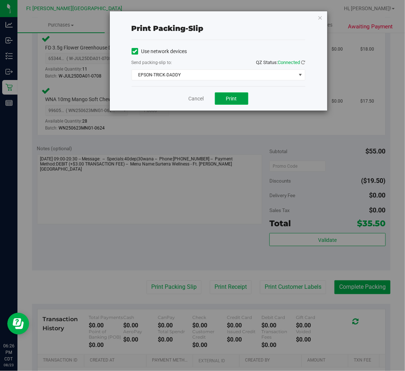
click at [223, 101] on button "Print" at bounding box center [231, 98] width 33 height 12
click at [201, 96] on link "Cancel" at bounding box center [196, 99] width 15 height 8
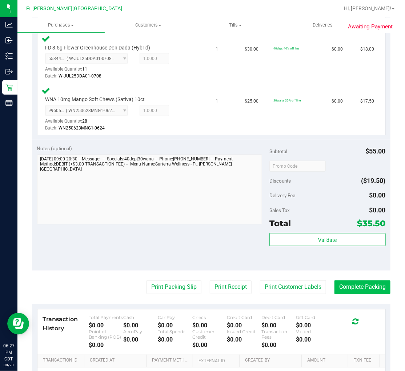
click at [363, 285] on button "Complete Packing" at bounding box center [363, 288] width 56 height 14
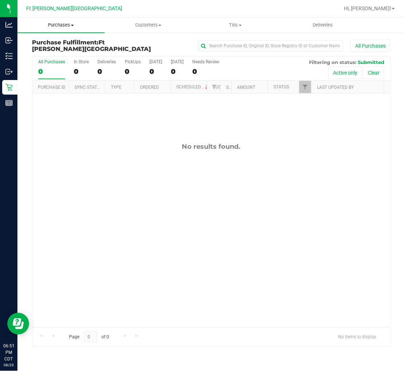
click at [61, 19] on uib-tab-heading "Purchases Summary of purchases Fulfillment All purchases" at bounding box center [60, 24] width 87 height 15
click at [68, 42] on span "Summary of purchases" at bounding box center [54, 44] width 75 height 6
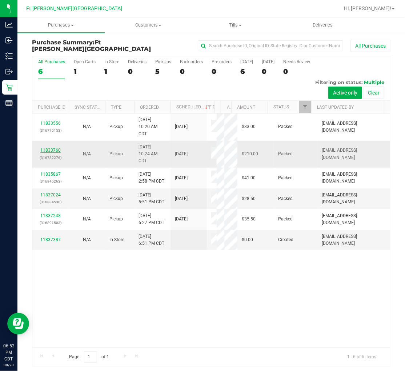
click at [48, 153] on link "11833760" at bounding box center [50, 150] width 20 height 5
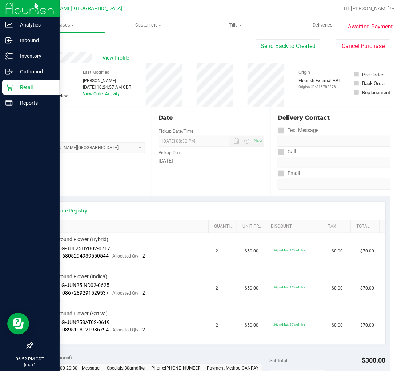
click at [9, 87] on icon at bounding box center [8, 87] width 7 height 7
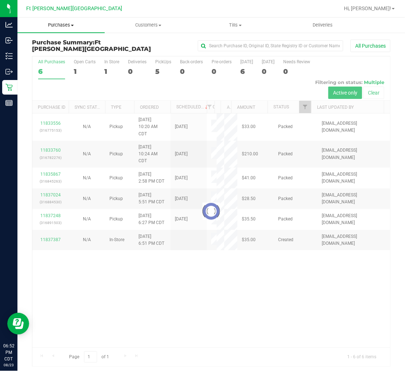
click at [64, 24] on span "Purchases" at bounding box center [60, 25] width 87 height 7
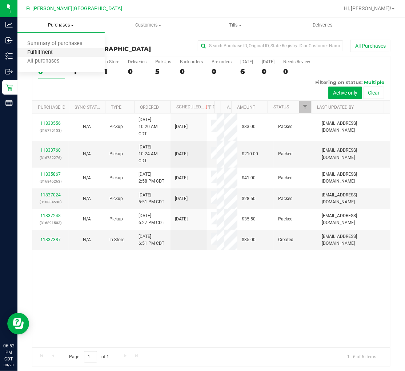
click at [59, 50] on span "Fulfillment" at bounding box center [39, 52] width 45 height 6
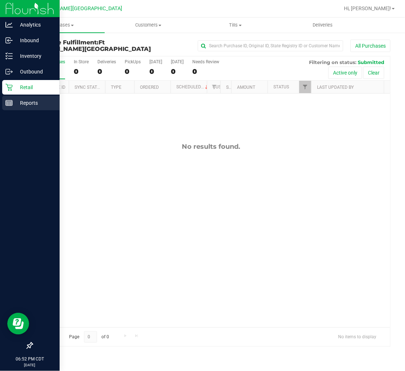
click at [9, 103] on icon at bounding box center [8, 102] width 7 height 7
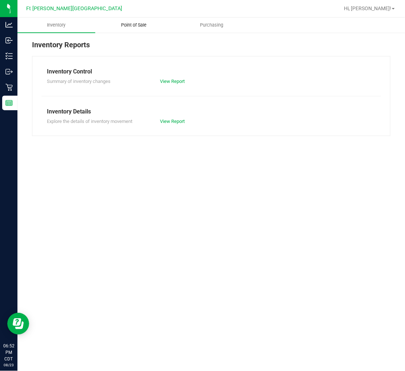
click at [132, 27] on span "Point of Sale" at bounding box center [134, 25] width 45 height 7
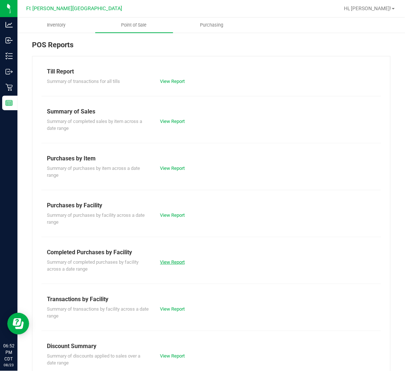
click at [164, 261] on link "View Report" at bounding box center [172, 261] width 25 height 5
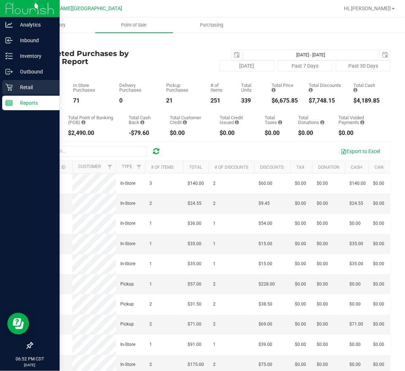
click at [15, 87] on p "Retail" at bounding box center [35, 87] width 44 height 9
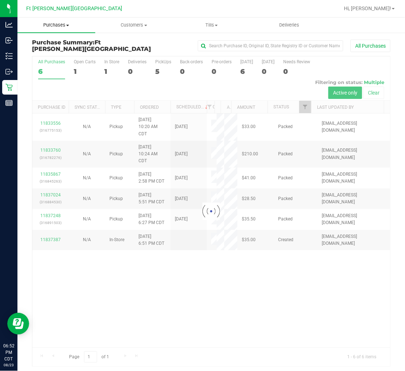
click at [56, 24] on span "Purchases" at bounding box center [56, 25] width 78 height 7
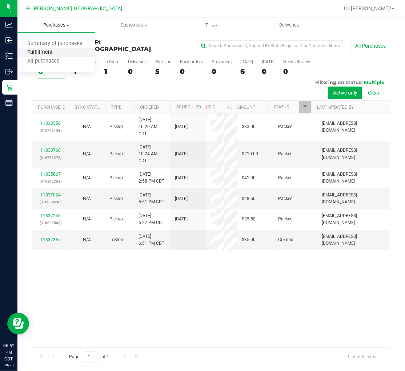
click at [52, 51] on span "Fulfillment" at bounding box center [39, 52] width 45 height 6
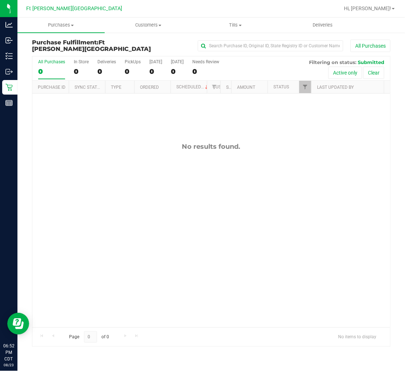
click at [66, 150] on div "No results found." at bounding box center [211, 147] width 358 height 8
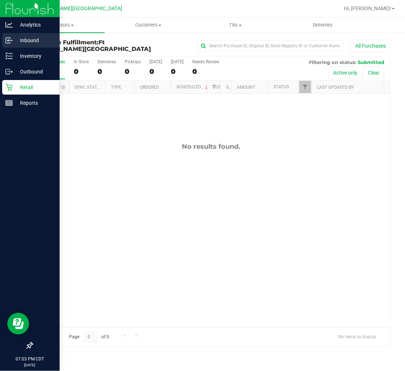
click at [27, 40] on p "Inbound" at bounding box center [35, 40] width 44 height 9
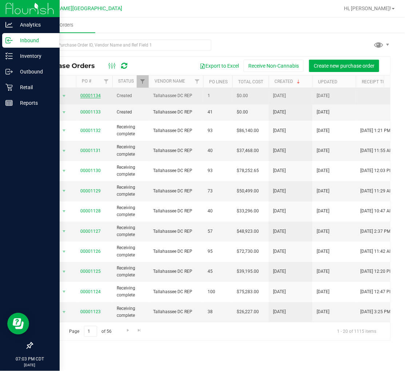
click at [92, 97] on link "00001134" at bounding box center [90, 95] width 20 height 5
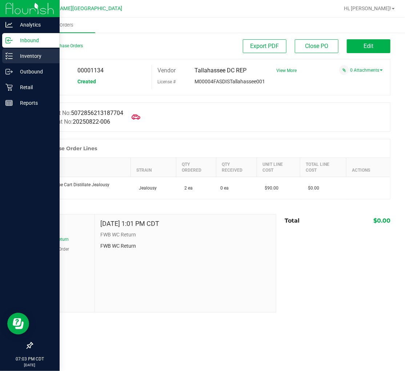
click at [15, 53] on p "Inventory" at bounding box center [35, 56] width 44 height 9
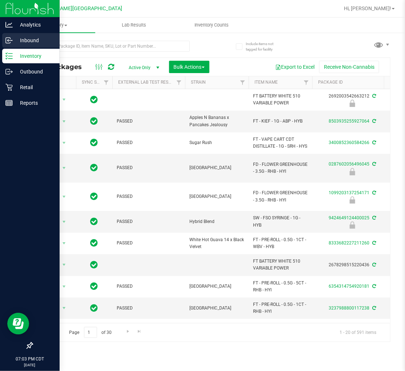
click at [10, 42] on icon at bounding box center [8, 40] width 7 height 7
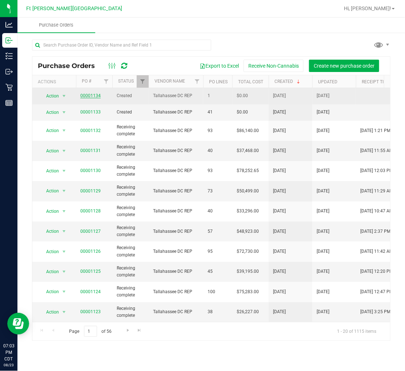
click at [95, 95] on link "00001134" at bounding box center [90, 95] width 20 height 5
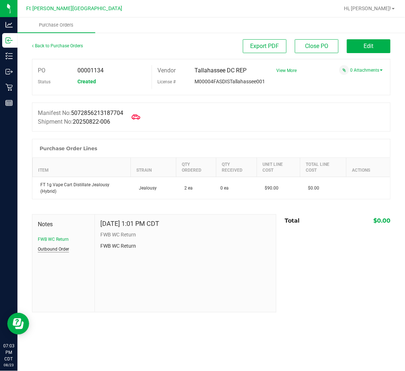
click at [54, 246] on button "Outbound Order" at bounding box center [53, 249] width 31 height 7
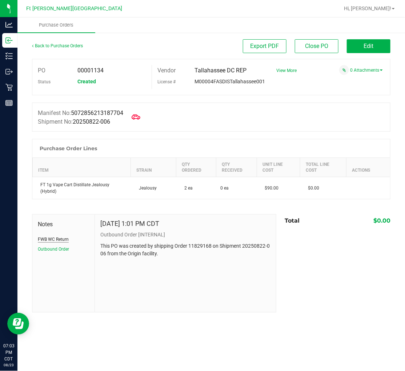
click at [53, 236] on button "FWB WC Return" at bounding box center [53, 239] width 31 height 7
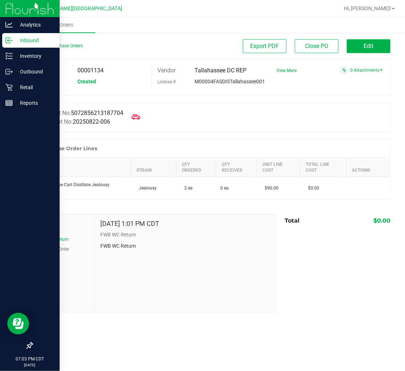
click at [21, 41] on p "Inbound" at bounding box center [35, 40] width 44 height 9
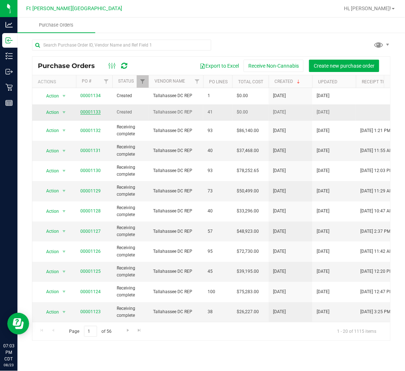
click at [90, 112] on link "00001133" at bounding box center [90, 112] width 20 height 5
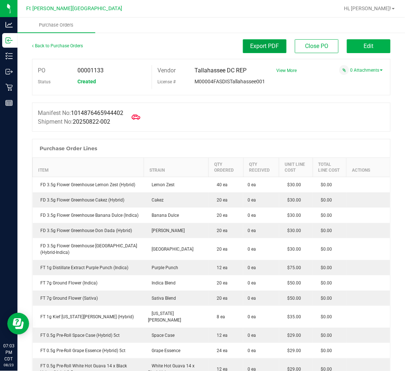
click at [259, 45] on span "Export PDF" at bounding box center [265, 46] width 29 height 7
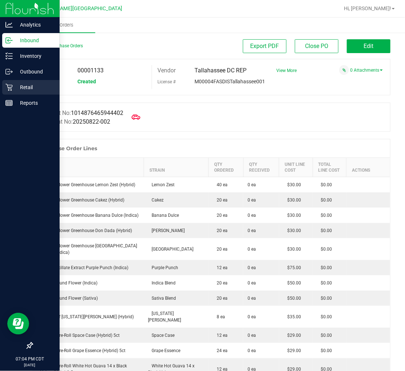
click at [24, 86] on p "Retail" at bounding box center [35, 87] width 44 height 9
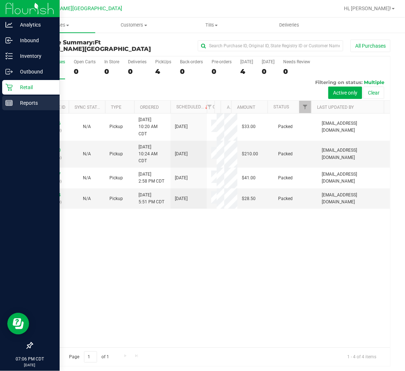
click at [8, 100] on icon at bounding box center [8, 102] width 7 height 7
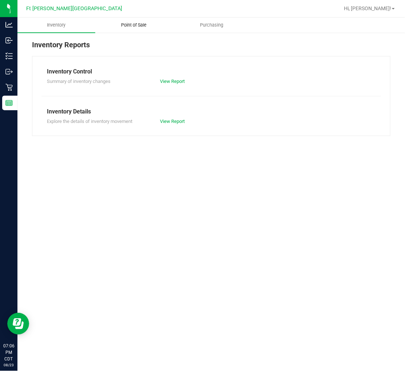
click at [128, 31] on uib-tab-heading "Point of Sale" at bounding box center [134, 25] width 77 height 15
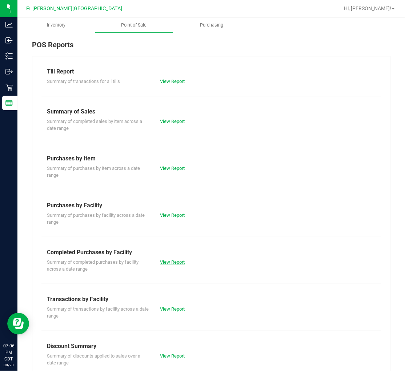
click at [176, 261] on link "View Report" at bounding box center [172, 261] width 25 height 5
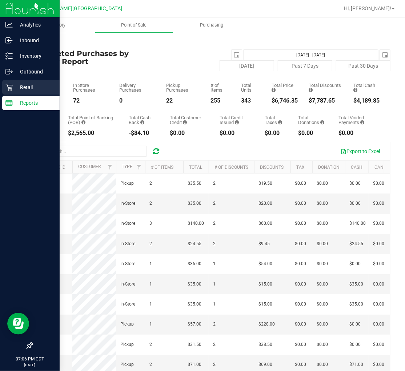
click at [26, 88] on p "Retail" at bounding box center [35, 87] width 44 height 9
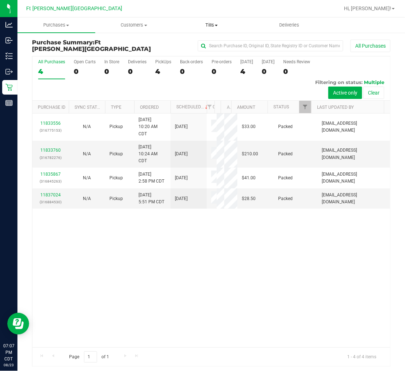
click at [215, 21] on uib-tab-heading "Tills Manage tills Reconcile e-payments" at bounding box center [212, 25] width 77 height 15
click at [208, 42] on span "Manage tills" at bounding box center [197, 44] width 49 height 6
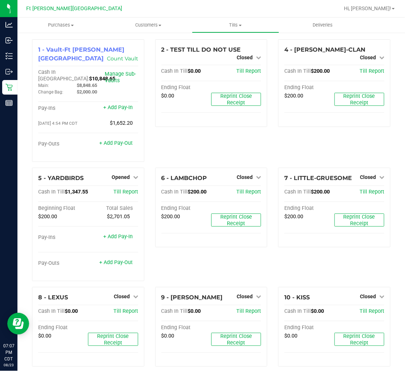
click at [182, 140] on div "2 - TEST TILL DO NOT USE Closed Open Till Cash In Till $0.00 Till Report Ending…" at bounding box center [211, 103] width 123 height 128
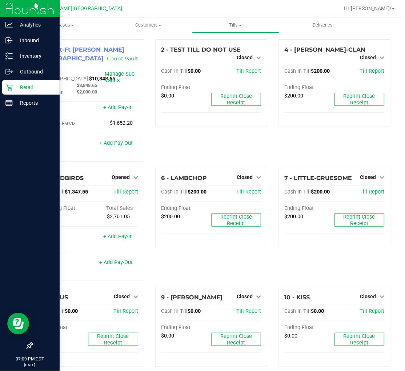
click at [23, 88] on p "Retail" at bounding box center [35, 87] width 44 height 9
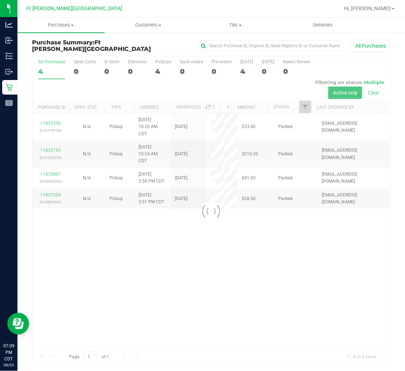
click at [119, 281] on div "Loading... 11833556 (316775153) N/A Pickup 8/23/2025 10:20 AM CDT 8/23/2025 $33…" at bounding box center [211, 231] width 358 height 234
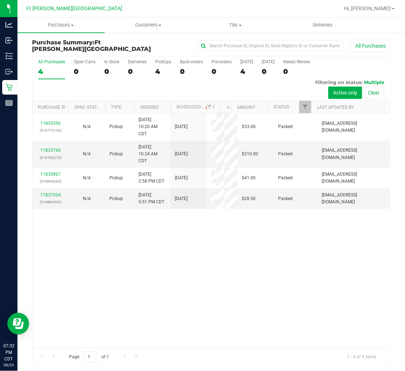
click at [148, 266] on div "11833556 (316775153) N/A Pickup 8/23/2025 10:20 AM CDT 8/23/2025 $33.00 Packed …" at bounding box center [211, 231] width 358 height 234
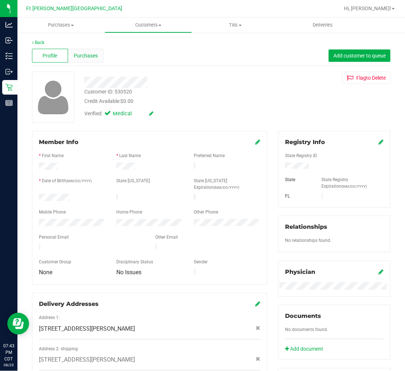
click at [77, 59] on span "Purchases" at bounding box center [86, 56] width 24 height 8
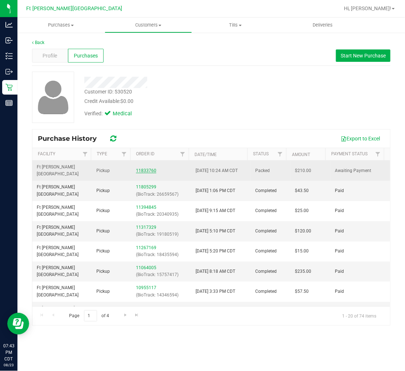
click at [151, 168] on link "11833760" at bounding box center [146, 170] width 20 height 5
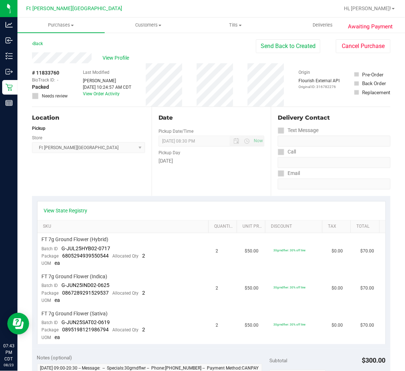
click at [118, 52] on div "View Profile" at bounding box center [144, 57] width 224 height 11
click at [117, 56] on span "View Profile" at bounding box center [117, 58] width 29 height 8
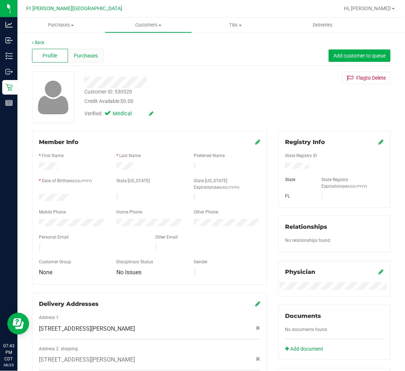
click at [88, 55] on span "Purchases" at bounding box center [86, 56] width 24 height 8
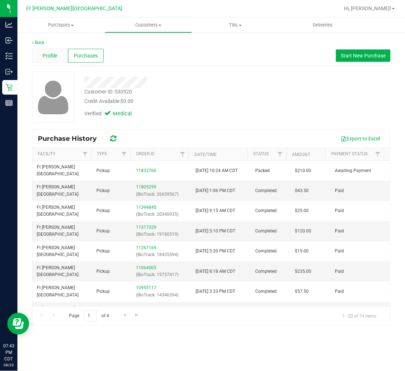
click at [54, 57] on span "Profile" at bounding box center [50, 56] width 15 height 8
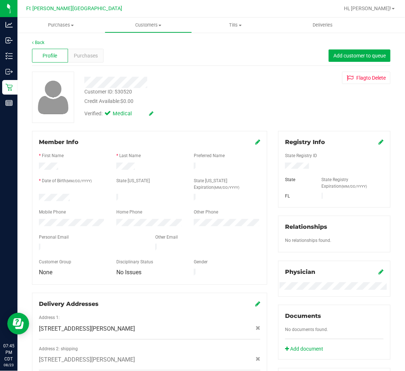
click at [194, 84] on div at bounding box center [171, 82] width 185 height 11
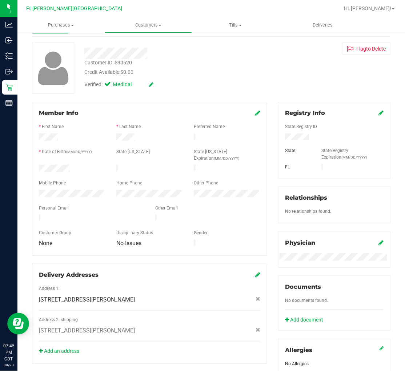
scroll to position [0, 0]
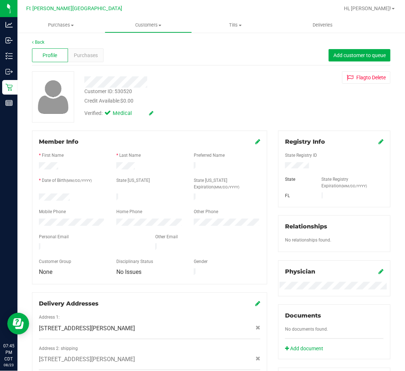
click at [251, 142] on div "Member Info" at bounding box center [150, 142] width 222 height 9
click at [255, 143] on icon at bounding box center [257, 142] width 5 height 6
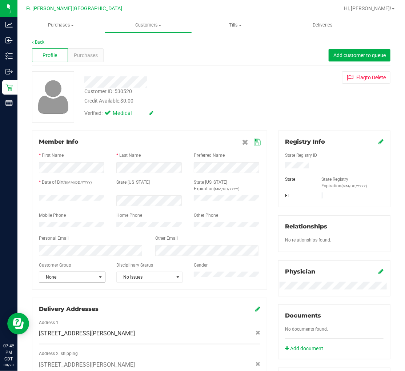
click at [64, 275] on span "None" at bounding box center [67, 277] width 57 height 10
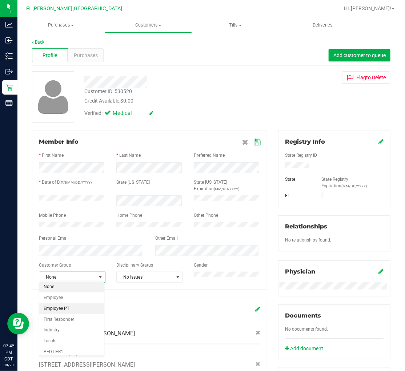
click at [68, 307] on li "Employee PT" at bounding box center [71, 308] width 64 height 11
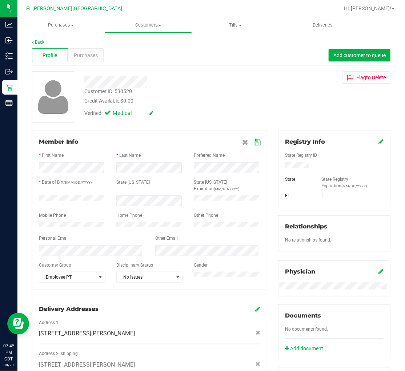
click at [254, 143] on icon at bounding box center [257, 142] width 7 height 6
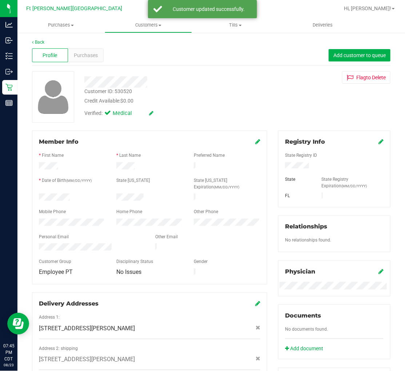
click at [198, 100] on div "Credit Available: $0.00" at bounding box center [171, 101] width 174 height 8
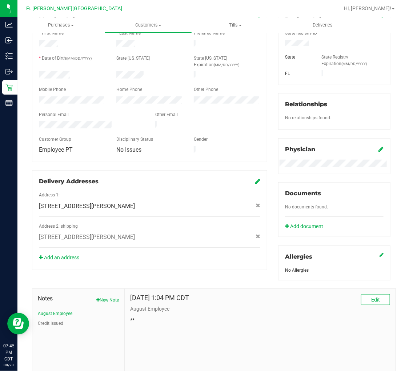
scroll to position [162, 0]
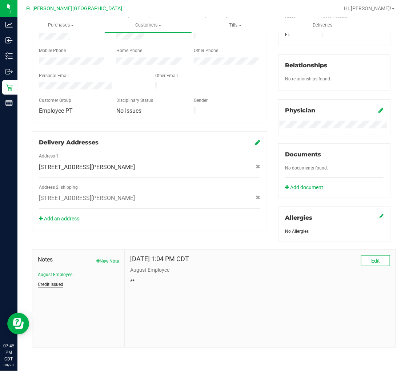
click at [45, 286] on button "Credit Issued" at bounding box center [50, 284] width 25 height 7
click at [57, 274] on button "August Employee" at bounding box center [55, 274] width 35 height 7
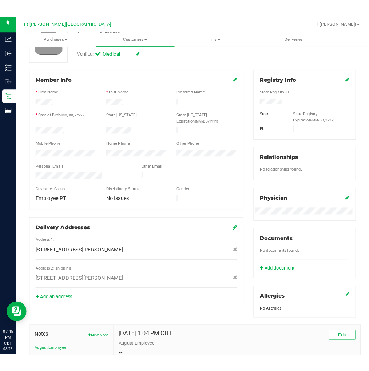
scroll to position [0, 0]
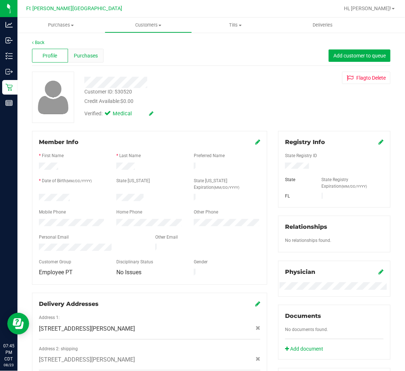
click at [92, 53] on span "Purchases" at bounding box center [86, 56] width 24 height 8
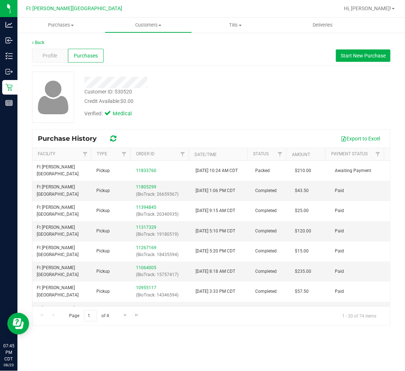
click at [196, 90] on div "Customer ID: 530520 Credit Available: $0.00" at bounding box center [171, 96] width 185 height 17
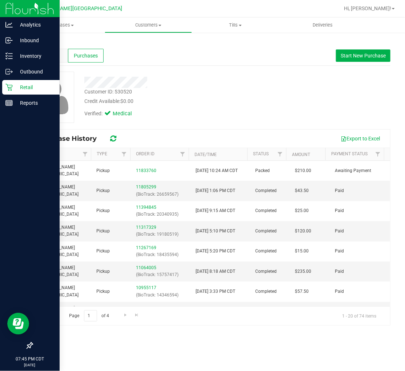
click at [10, 84] on icon at bounding box center [8, 87] width 7 height 7
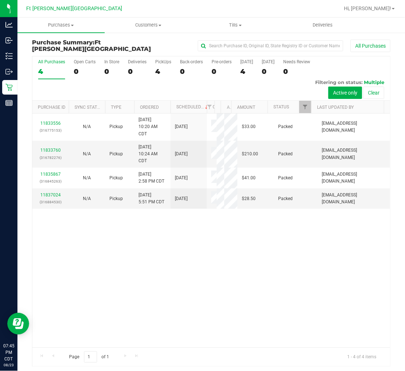
click at [154, 271] on div "11833556 (316775153) N/A Pickup 8/23/2025 10:20 AM CDT 8/23/2025 $33.00 Packed …" at bounding box center [211, 231] width 358 height 234
click at [48, 61] on div "All Purchases" at bounding box center [51, 61] width 27 height 5
click at [0, 0] on input "All Purchases 4" at bounding box center [0, 0] width 0 height 0
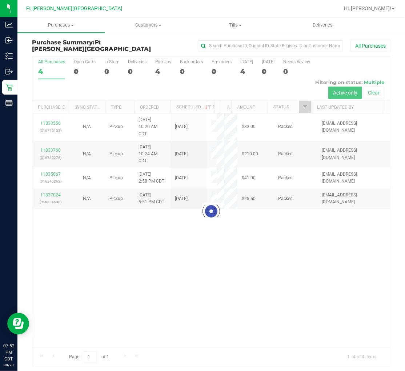
click at [132, 291] on div at bounding box center [211, 211] width 358 height 310
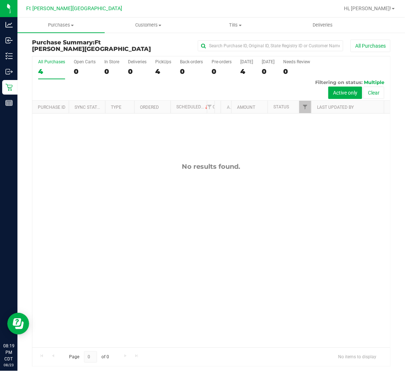
click at [46, 69] on div "4" at bounding box center [51, 71] width 27 height 8
click at [0, 0] on input "All Purchases 4" at bounding box center [0, 0] width 0 height 0
click at [226, 26] on span "Tills" at bounding box center [235, 25] width 87 height 7
click at [221, 41] on span "Manage tills" at bounding box center [216, 44] width 49 height 6
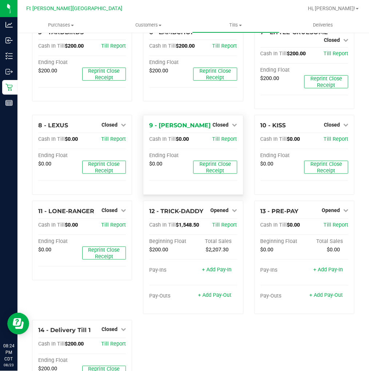
scroll to position [162, 0]
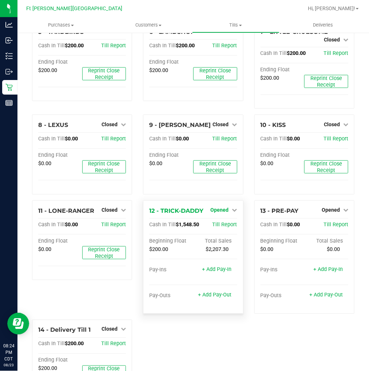
click at [223, 207] on span "Opened" at bounding box center [220, 210] width 18 height 6
click at [219, 222] on link "Close Till" at bounding box center [221, 225] width 20 height 6
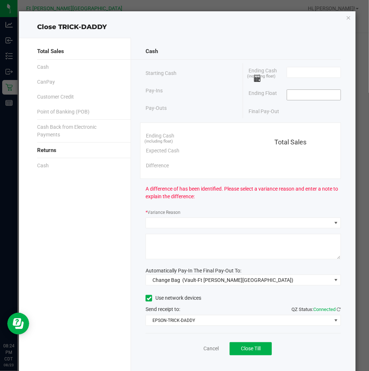
click at [298, 96] on input at bounding box center [313, 95] width 53 height 10
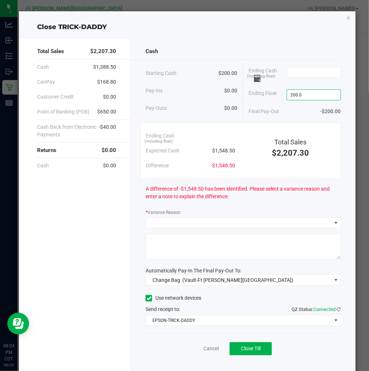
type input "$200.00"
click at [284, 52] on div "Cash" at bounding box center [243, 52] width 195 height 16
click at [317, 67] on input at bounding box center [313, 72] width 53 height 10
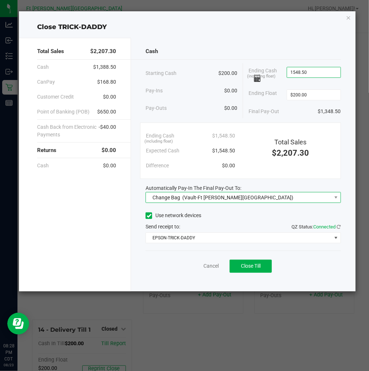
type input "$1,548.50"
click at [232, 196] on span "(Vault-Ft Walton Beach)" at bounding box center [237, 198] width 111 height 6
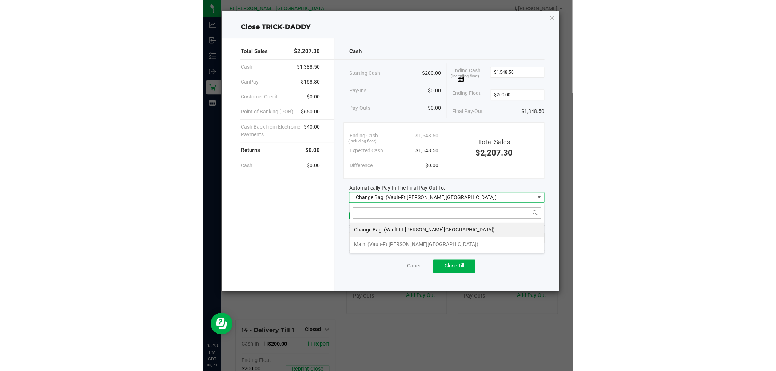
scroll to position [11, 195]
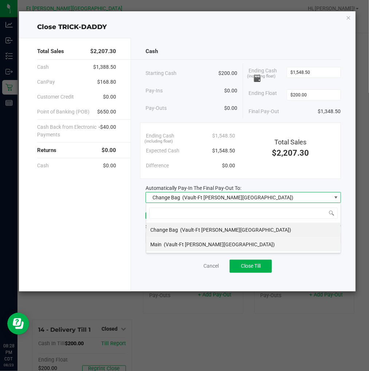
click at [185, 242] on span "(Vault-Ft Walton Beach)" at bounding box center [219, 245] width 111 height 6
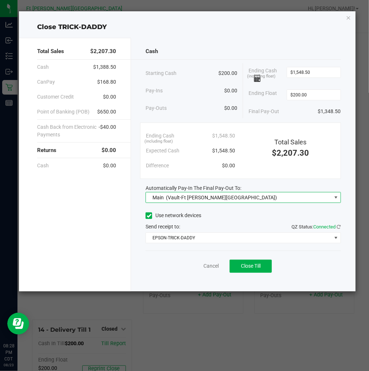
click at [115, 221] on div "Total Sales $2,207.30 Cash $1,388.50 CanPay $168.80 Customer Credit $0.00 Point…" at bounding box center [75, 165] width 112 height 254
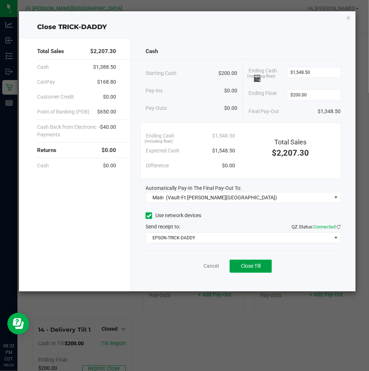
click at [250, 265] on span "Close Till" at bounding box center [251, 266] width 20 height 6
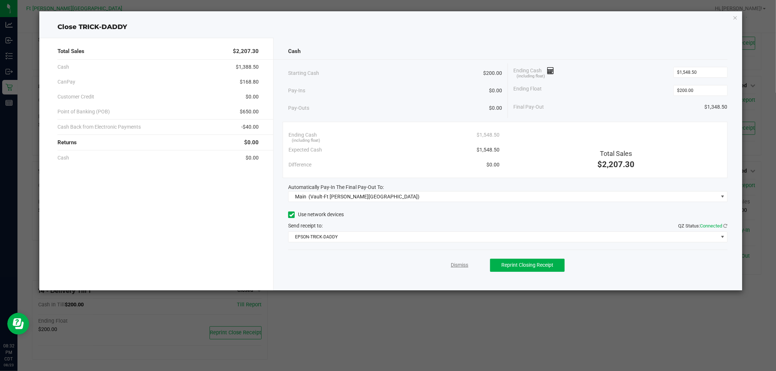
click at [405, 266] on link "Dismiss" at bounding box center [459, 266] width 17 height 8
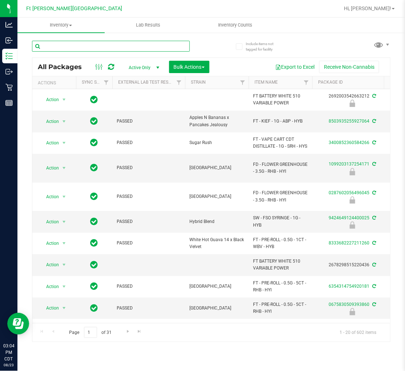
click at [77, 45] on input "text" at bounding box center [111, 46] width 158 height 11
type input "spoon"
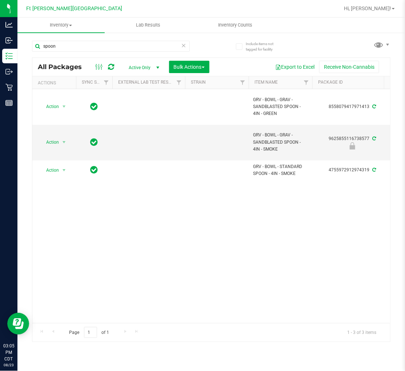
click at [104, 233] on div "Action Action Adjust qty Create package Edit attributes Global inventory Locate…" at bounding box center [211, 206] width 358 height 234
click at [77, 47] on input "spoon" at bounding box center [111, 46] width 158 height 11
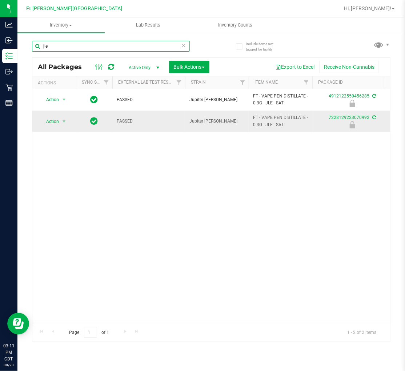
type input "jle"
click at [57, 119] on span "Action" at bounding box center [50, 121] width 20 height 10
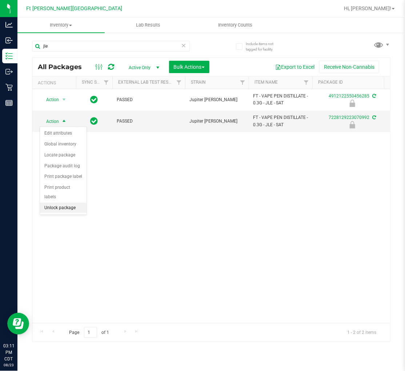
click at [63, 209] on li "Unlock package" at bounding box center [63, 208] width 47 height 11
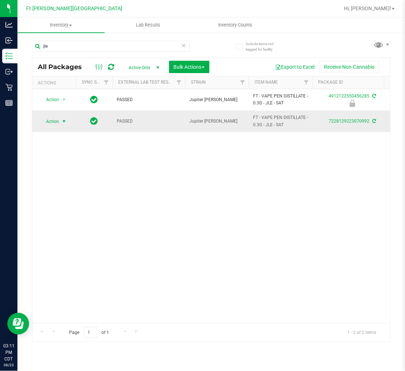
click at [60, 120] on span "select" at bounding box center [64, 121] width 9 height 10
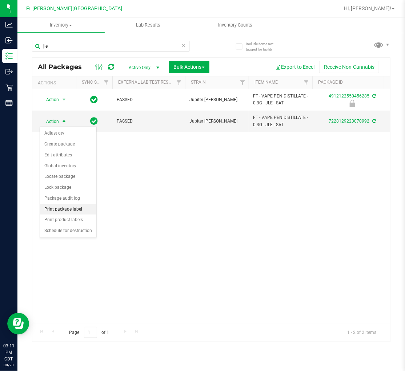
click at [64, 208] on li "Print package label" at bounding box center [68, 209] width 56 height 11
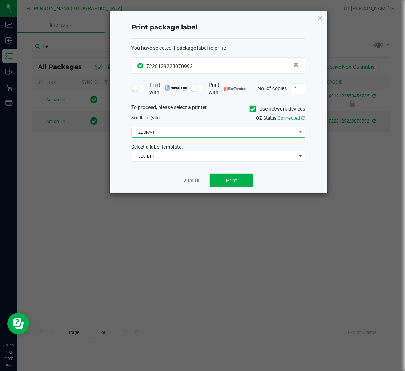
click at [180, 138] on span "ZEBRA-1" at bounding box center [219, 132] width 174 height 11
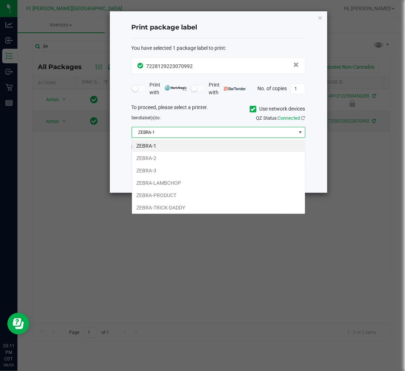
scroll to position [11, 174]
click at [167, 171] on li "ZEBRA-3" at bounding box center [218, 170] width 173 height 12
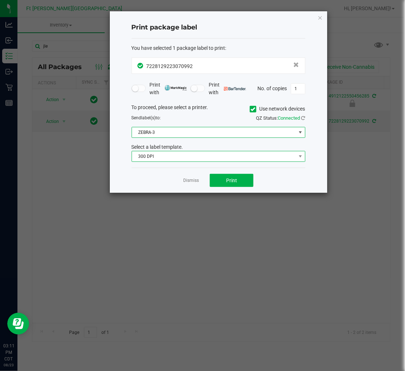
click at [156, 157] on span "300 DPI" at bounding box center [214, 156] width 164 height 10
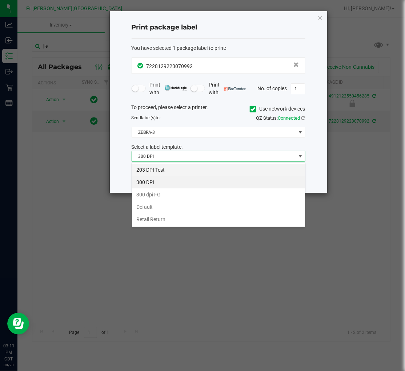
click at [165, 169] on li "203 DPI Test" at bounding box center [218, 170] width 173 height 12
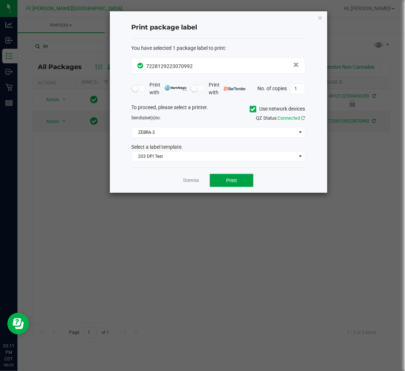
click at [226, 182] on button "Print" at bounding box center [232, 180] width 44 height 13
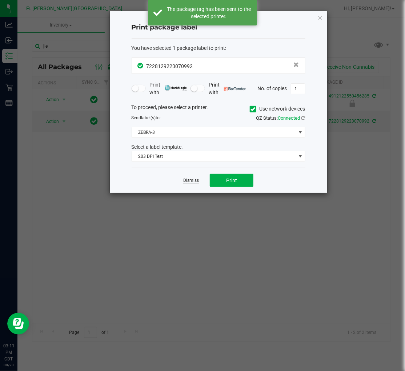
click at [195, 181] on link "Dismiss" at bounding box center [191, 181] width 16 height 6
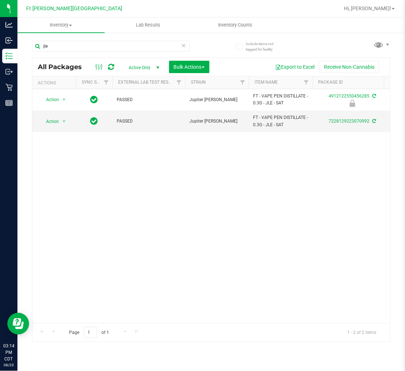
click at [182, 46] on icon at bounding box center [184, 45] width 5 height 9
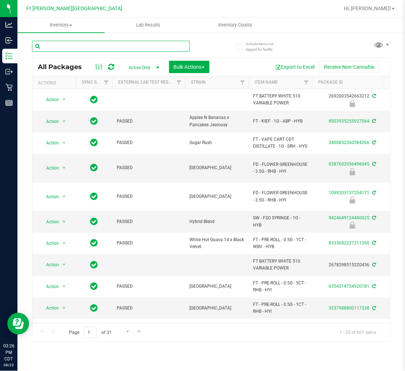
click at [87, 43] on input "text" at bounding box center [111, 46] width 158 height 11
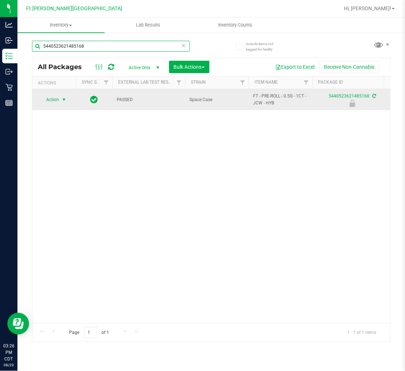
type input "5440523621485168"
click at [58, 98] on span "Action" at bounding box center [50, 100] width 20 height 10
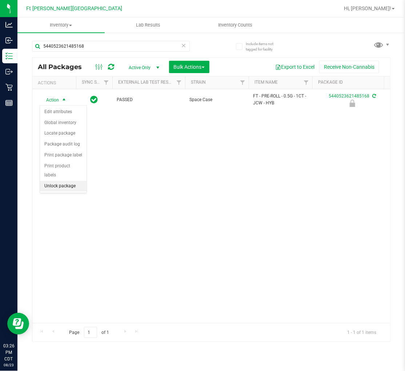
click at [72, 186] on li "Unlock package" at bounding box center [63, 186] width 47 height 11
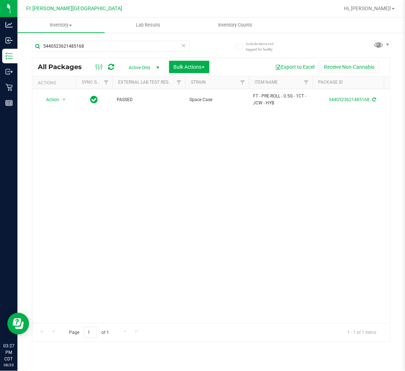
click at [183, 44] on icon at bounding box center [184, 45] width 5 height 9
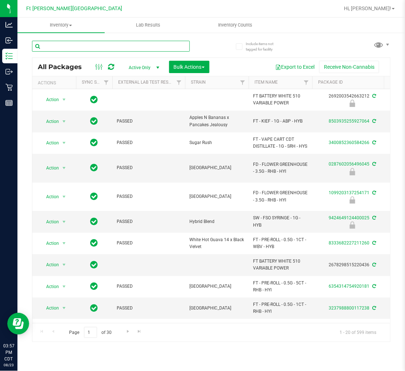
click at [90, 44] on input "text" at bounding box center [111, 46] width 158 height 11
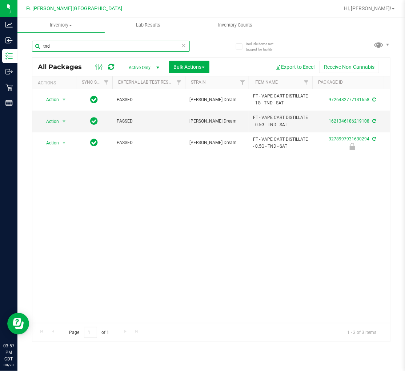
click at [90, 44] on input "tnd" at bounding box center [111, 46] width 158 height 11
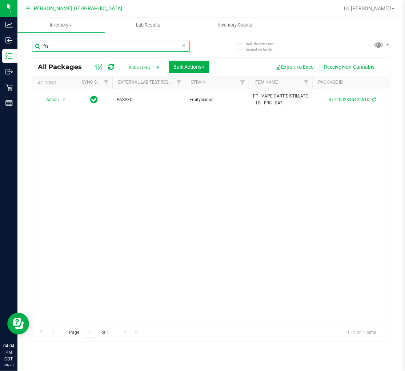
click at [74, 46] on input "frs" at bounding box center [111, 46] width 158 height 11
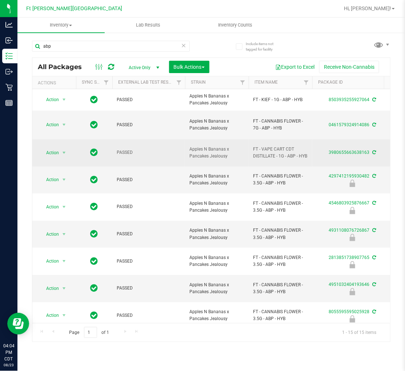
click at [265, 148] on span "FT - VAPE CART CDT DISTILLATE - 1G - ABP - HYB" at bounding box center [280, 153] width 55 height 14
copy tr "FT - VAPE CART CDT DISTILLATE - 1G - ABP - HYB"
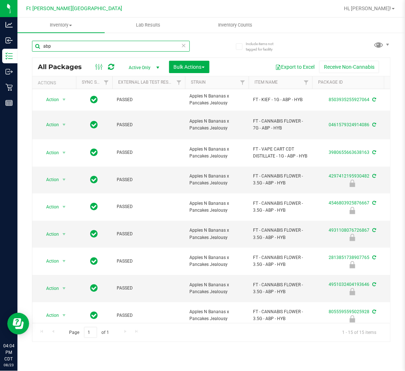
click at [65, 49] on input "abp" at bounding box center [111, 46] width 158 height 11
paste input "FT - VAPE CART CDT DISTILLATE - 1G - ABP - HYB"
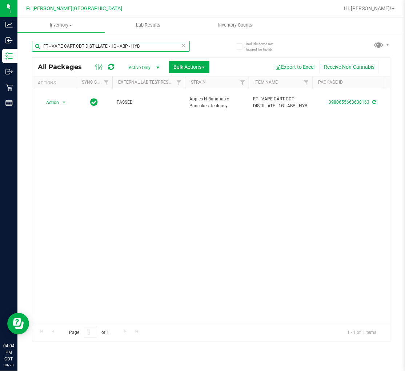
type input "FT - VAPE CART CDT DISTILLATE - 1G - ABP - HYB"
click at [183, 46] on icon at bounding box center [184, 45] width 5 height 9
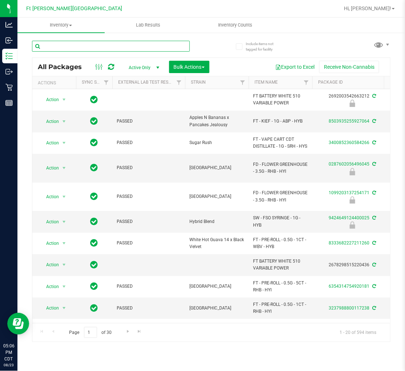
click at [79, 45] on input "text" at bounding box center [111, 46] width 158 height 11
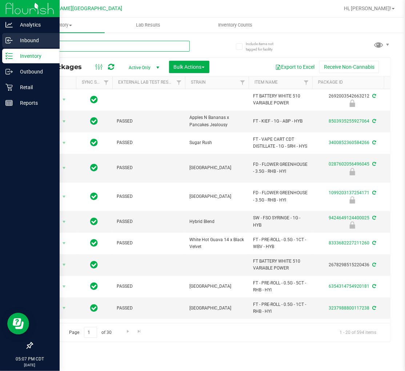
type input "lmz"
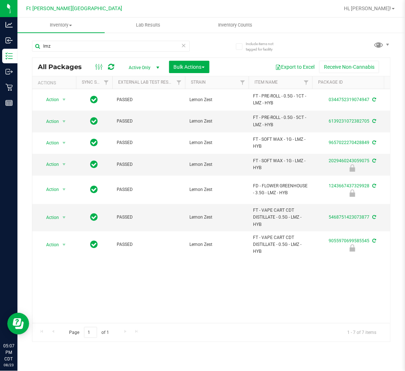
click at [184, 43] on icon at bounding box center [184, 45] width 5 height 9
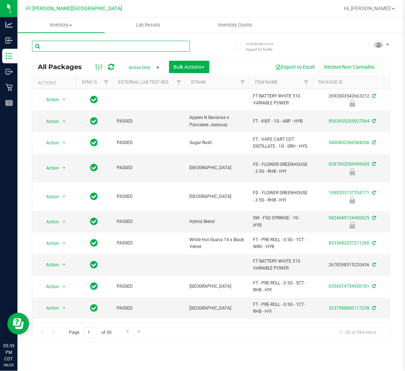
click at [75, 45] on input "text" at bounding box center [111, 46] width 158 height 11
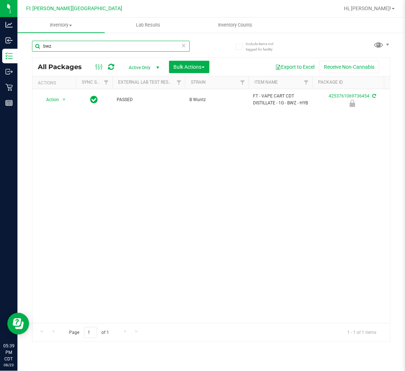
click at [182, 46] on div "bwz" at bounding box center [111, 46] width 158 height 11
type input "bwz"
click at [182, 46] on icon at bounding box center [184, 45] width 5 height 9
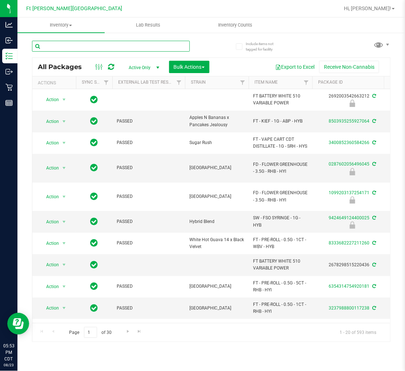
click at [84, 41] on input "text" at bounding box center [111, 46] width 158 height 11
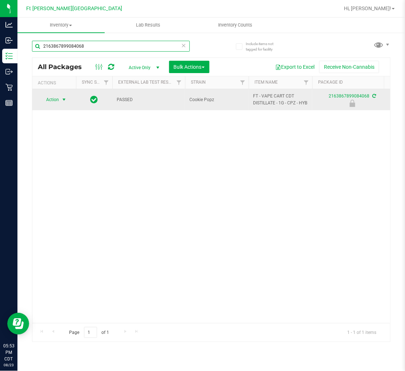
type input "2163867899084068"
click at [64, 98] on span "select" at bounding box center [64, 100] width 6 height 6
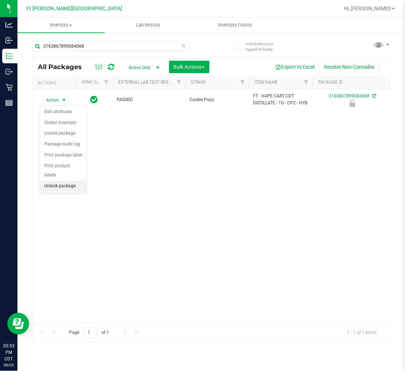
click at [65, 186] on li "Unlock package" at bounding box center [63, 186] width 47 height 11
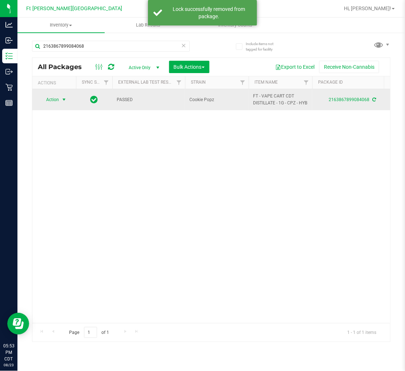
click at [56, 99] on span "Action" at bounding box center [50, 100] width 20 height 10
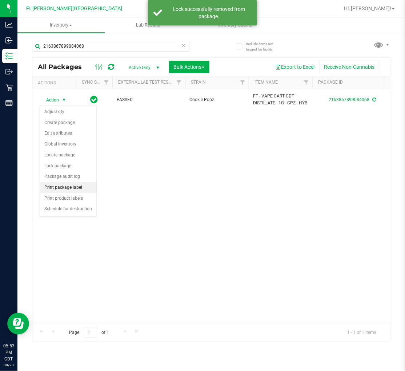
click at [69, 188] on li "Print package label" at bounding box center [68, 187] width 56 height 11
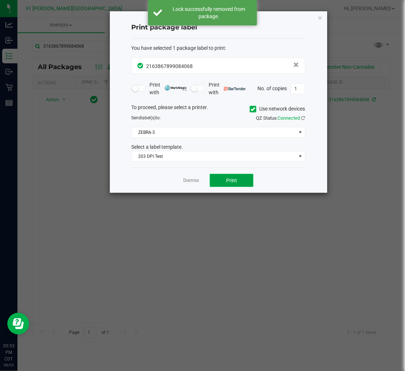
click at [228, 178] on span "Print" at bounding box center [231, 181] width 11 height 6
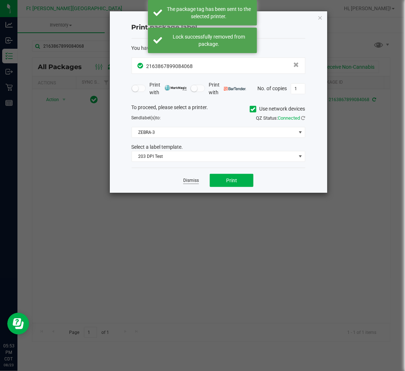
click at [192, 179] on link "Dismiss" at bounding box center [191, 181] width 16 height 6
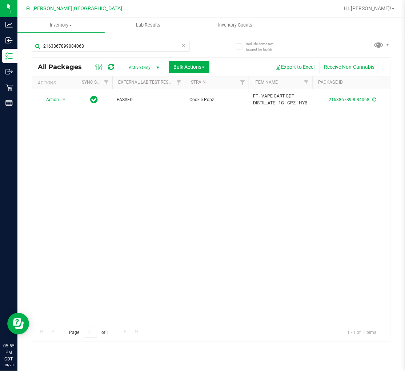
click at [183, 47] on icon at bounding box center [184, 45] width 5 height 9
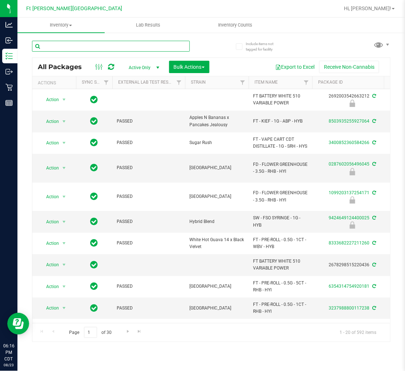
click at [78, 49] on input "text" at bounding box center [111, 46] width 158 height 11
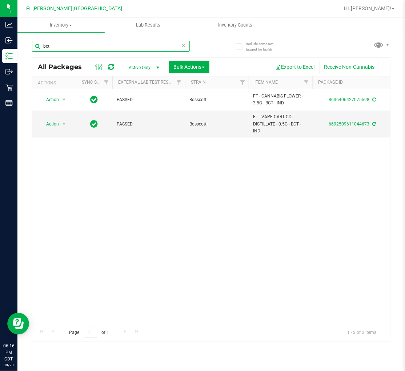
type input "bct"
click at [185, 43] on icon at bounding box center [184, 45] width 5 height 9
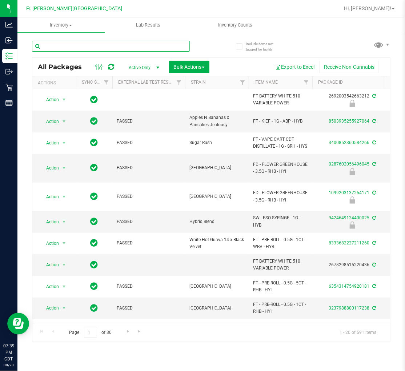
click at [76, 48] on input "text" at bounding box center [111, 46] width 158 height 11
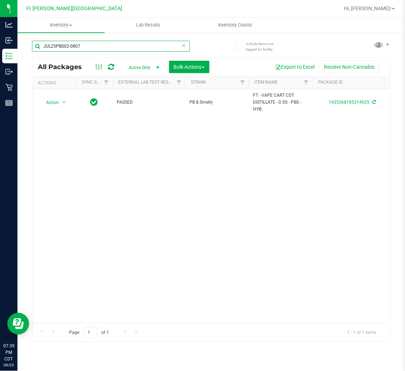
click at [110, 47] on input "JUL25PBS02-0807" at bounding box center [111, 46] width 158 height 11
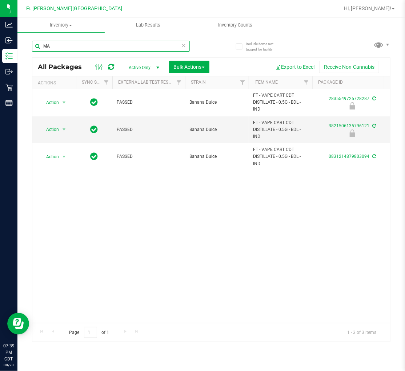
type input "M"
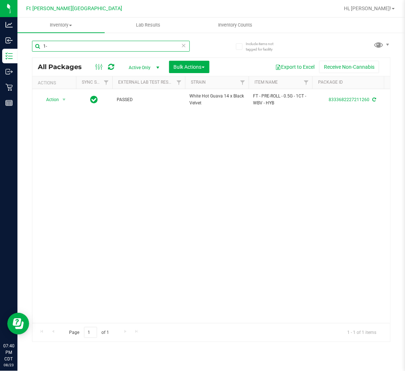
type input "1"
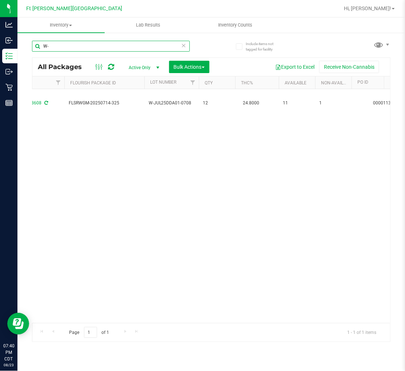
type input "W"
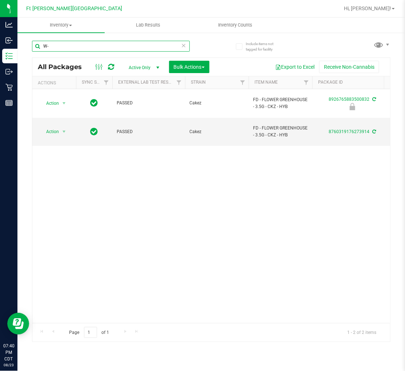
type input "W"
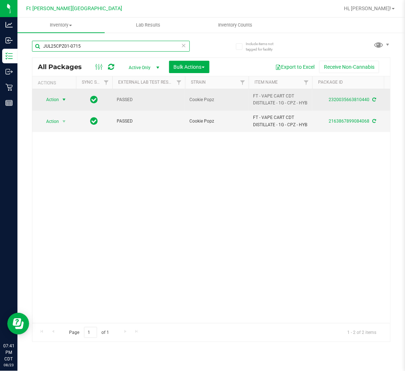
type input "JUL25CPZ01-0715"
click at [55, 99] on span "Action" at bounding box center [50, 100] width 20 height 10
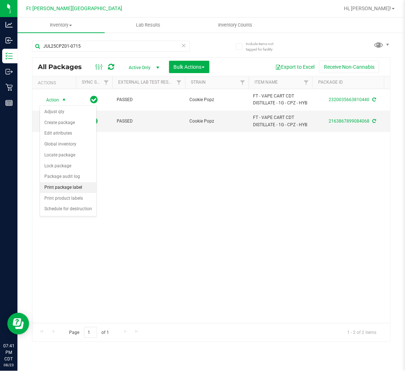
click at [66, 187] on li "Print package label" at bounding box center [68, 187] width 56 height 11
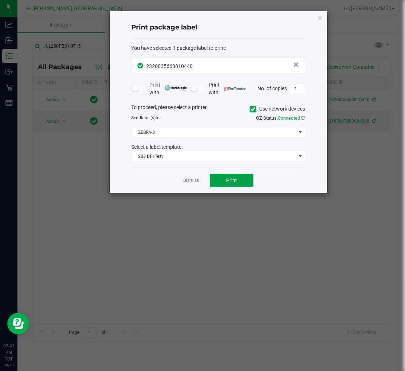
click at [239, 182] on button "Print" at bounding box center [232, 180] width 44 height 13
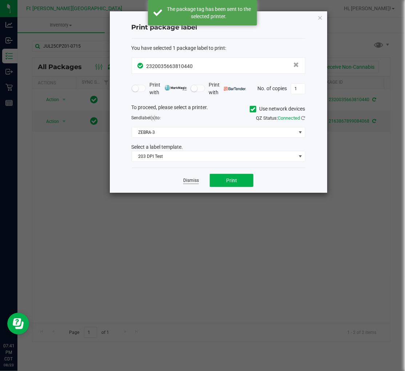
click at [191, 180] on link "Dismiss" at bounding box center [191, 181] width 16 height 6
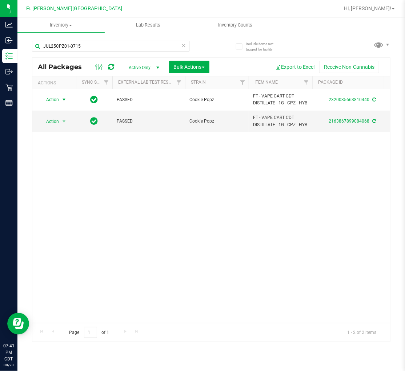
click at [184, 44] on icon at bounding box center [184, 45] width 5 height 9
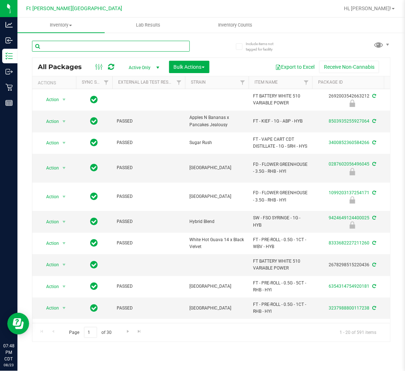
click at [68, 42] on input "text" at bounding box center [111, 46] width 158 height 11
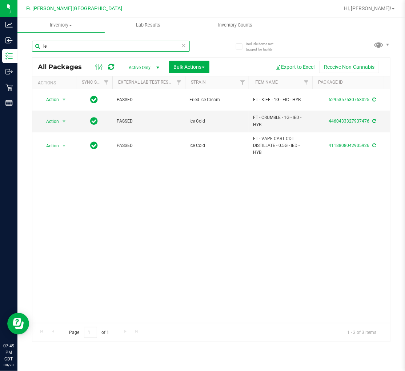
type input "i"
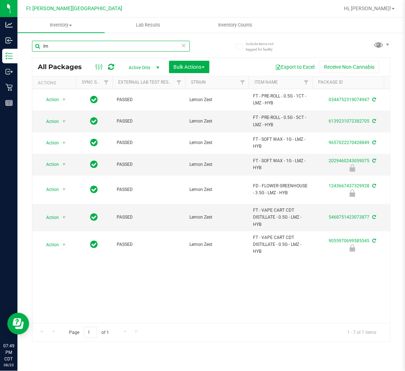
type input "l"
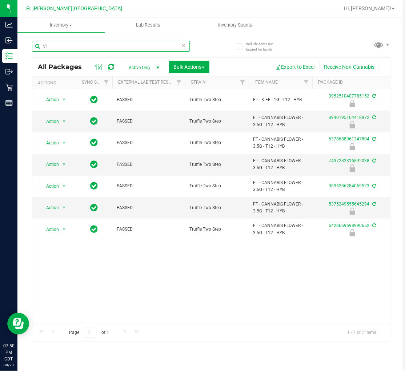
type input "t"
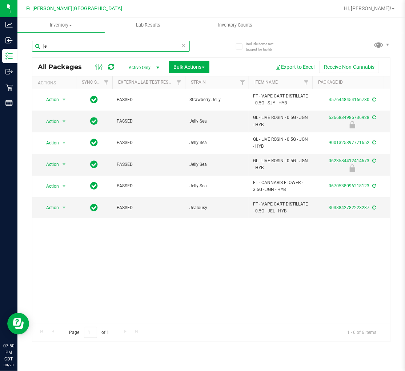
type input "j"
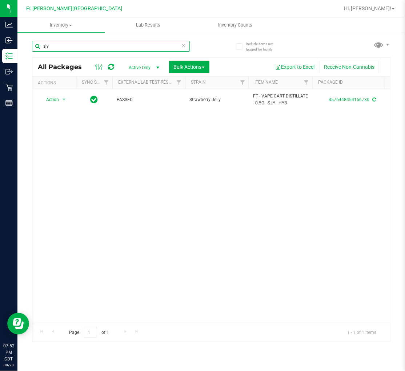
type input "sjy"
click at [183, 46] on icon at bounding box center [184, 45] width 5 height 9
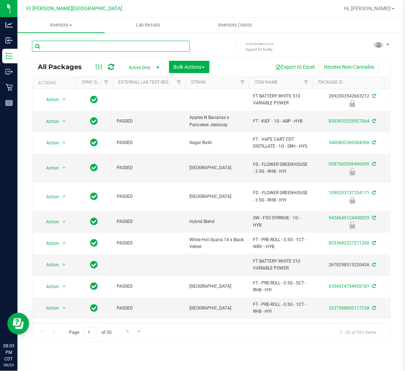
click at [80, 46] on input "text" at bounding box center [111, 46] width 158 height 11
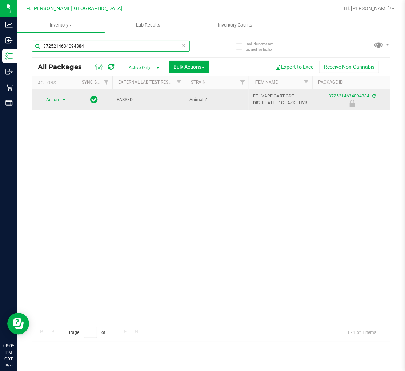
type input "3725214634094384"
click at [53, 99] on span "Action" at bounding box center [50, 100] width 20 height 10
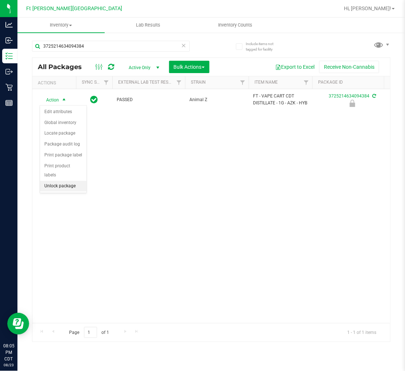
click at [67, 186] on li "Unlock package" at bounding box center [63, 186] width 47 height 11
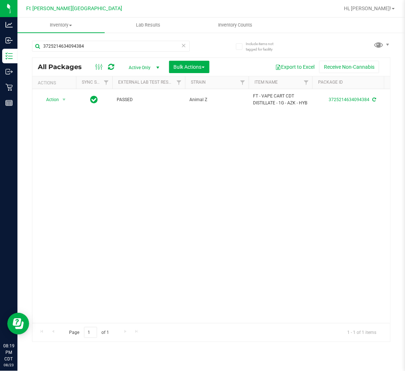
click at [182, 43] on icon at bounding box center [184, 45] width 5 height 9
